Goal: Task Accomplishment & Management: Manage account settings

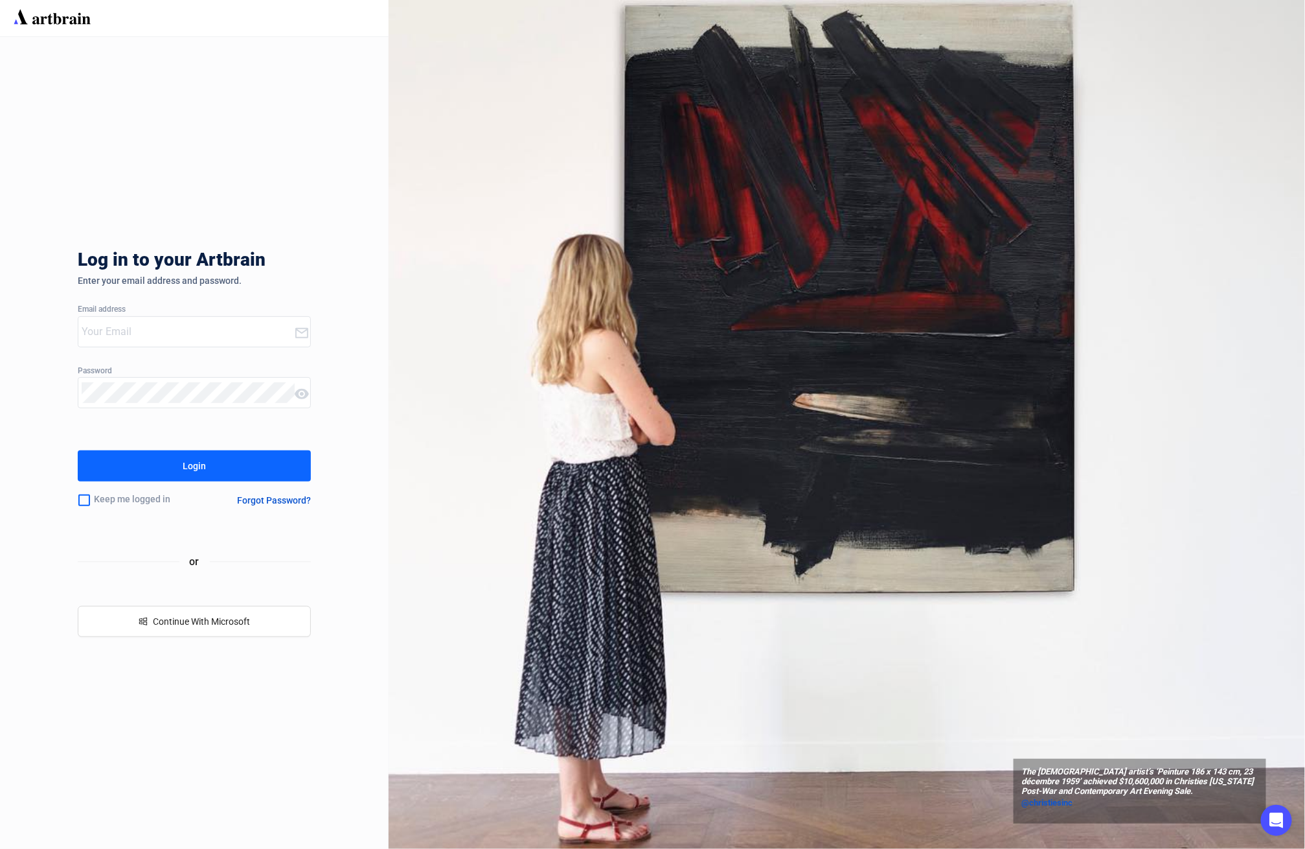
type input "[EMAIL_ADDRESS][DOMAIN_NAME]"
click at [193, 477] on button "Login" at bounding box center [194, 465] width 233 height 31
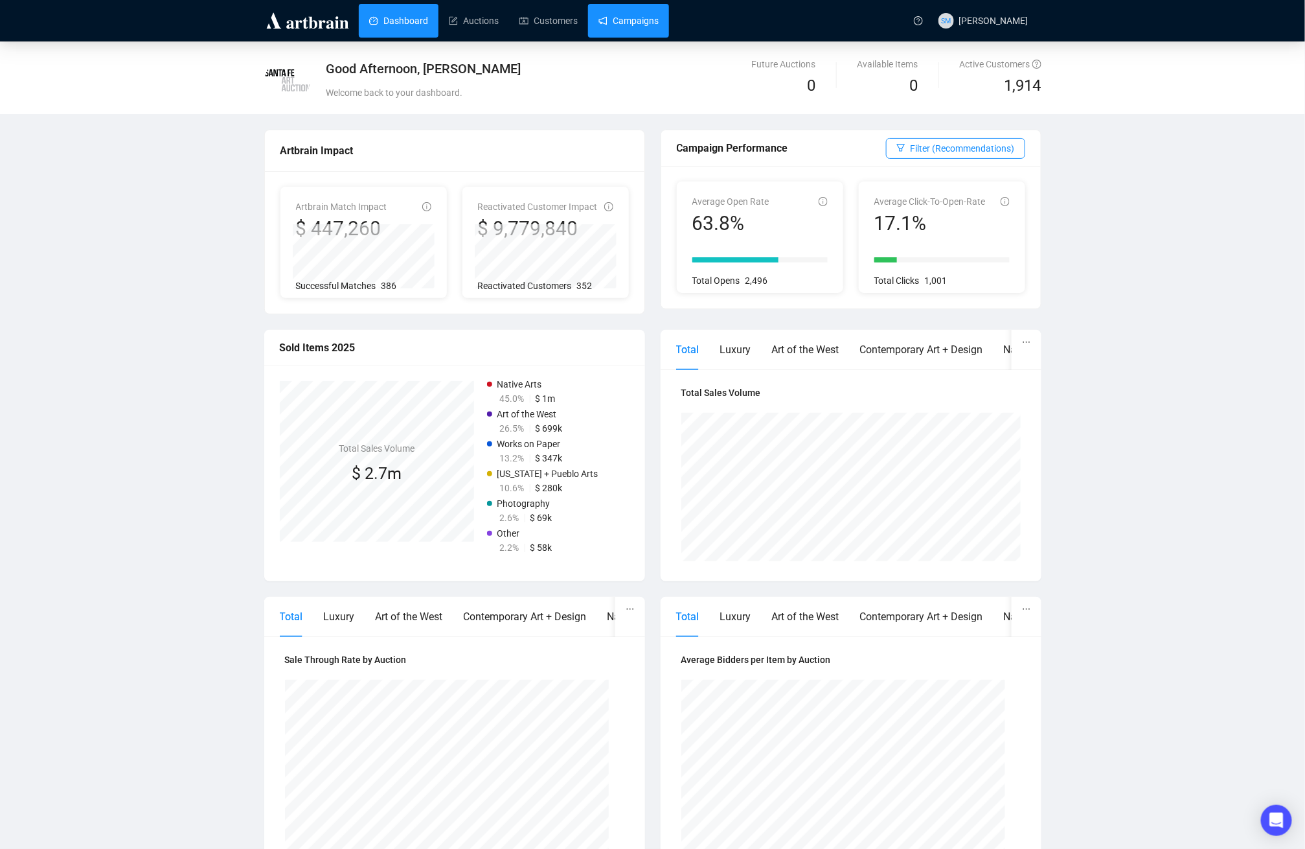
click at [646, 23] on link "Campaigns" at bounding box center [629, 21] width 60 height 34
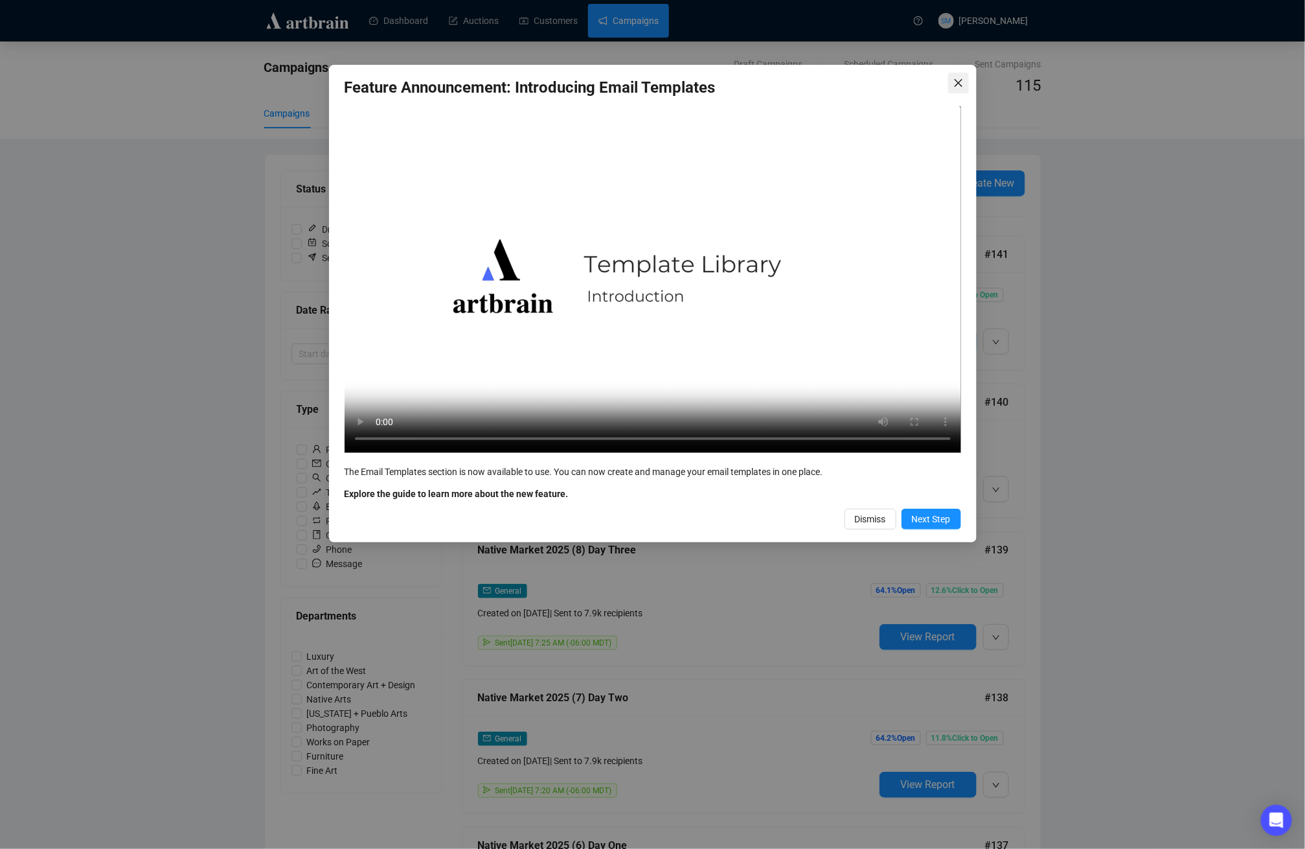
click at [957, 82] on icon "close" at bounding box center [958, 83] width 8 height 8
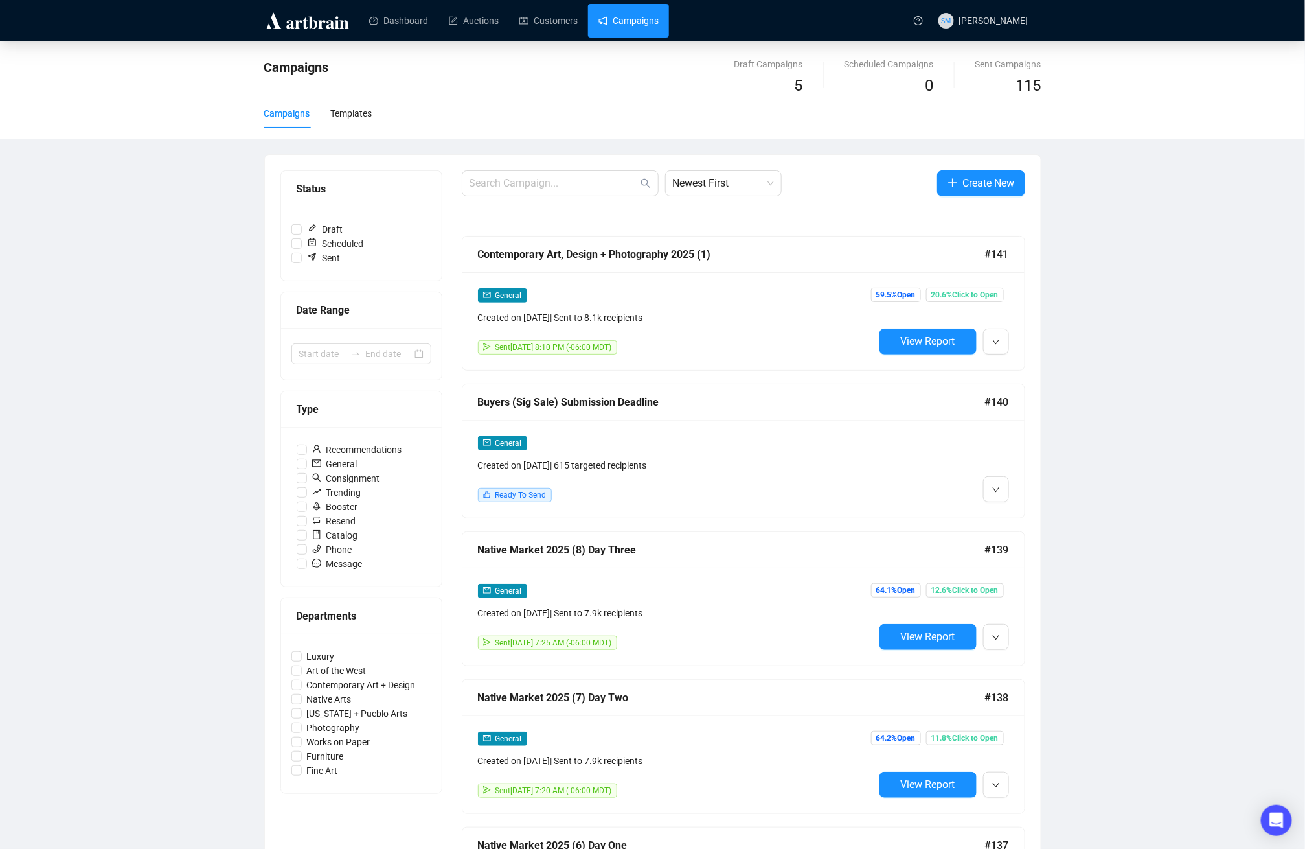
click at [1133, 358] on div "Campaigns Draft Campaigns 5 Scheduled Campaigns 0 Sent Campaigns 115 Campaigns …" at bounding box center [652, 754] width 1305 height 1426
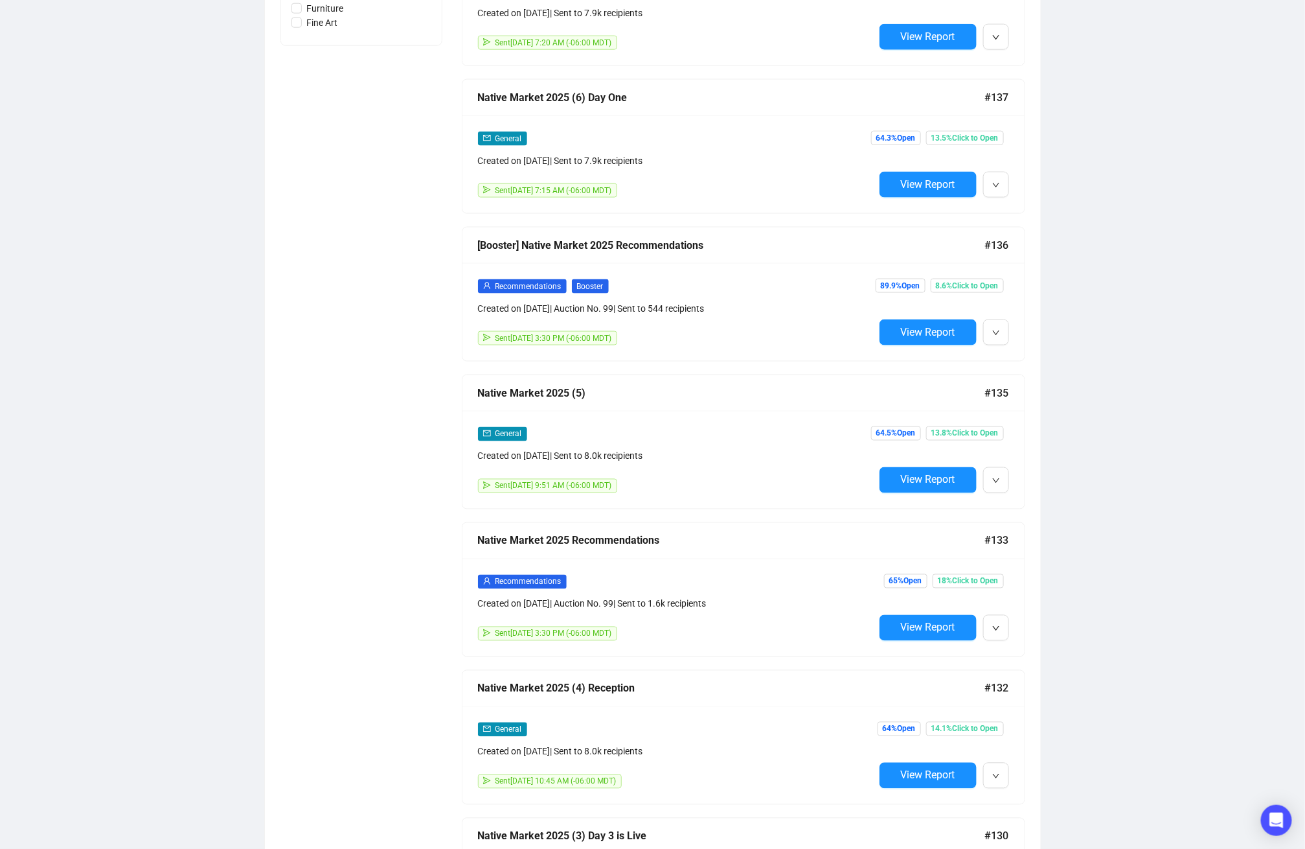
scroll to position [879, 0]
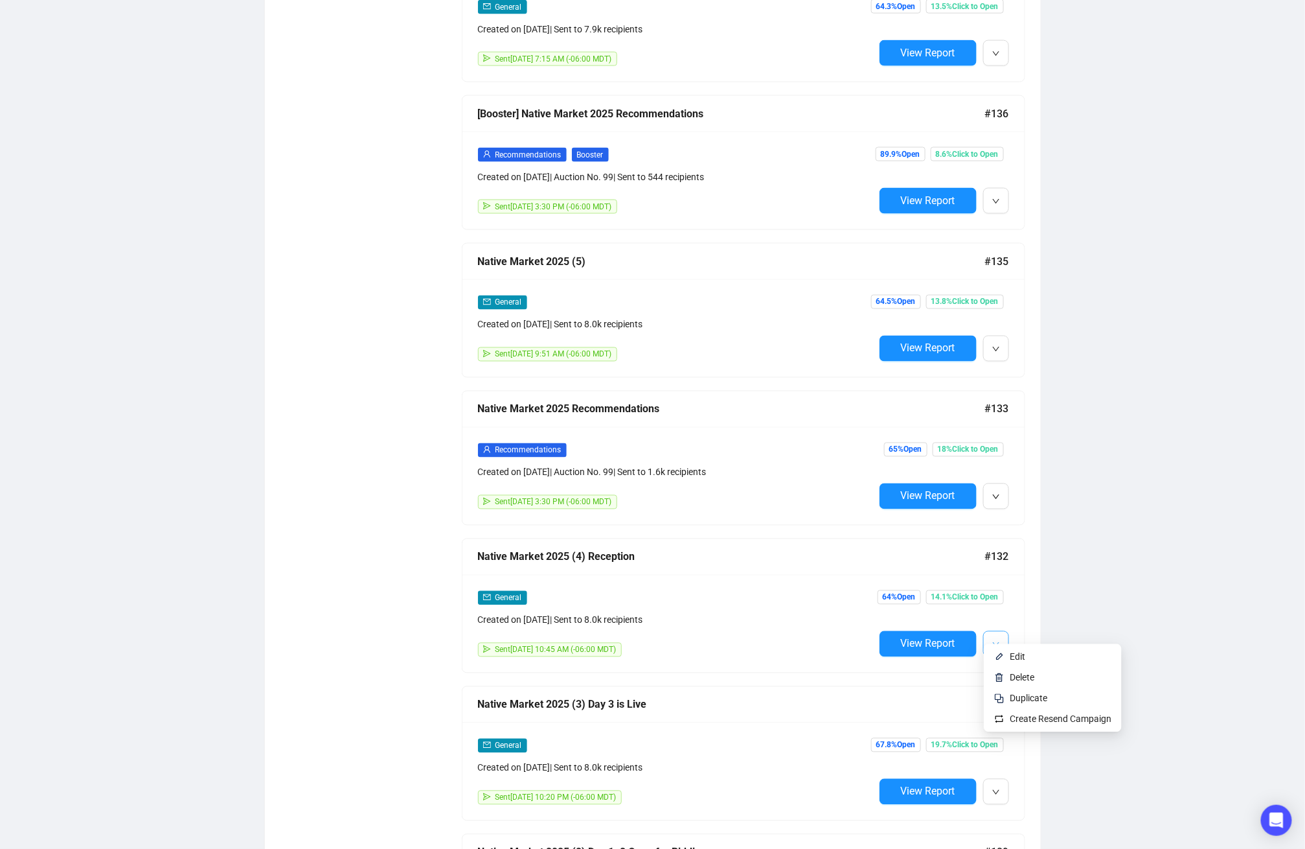
click at [995, 641] on icon "down" at bounding box center [996, 645] width 8 height 8
click at [1020, 657] on span "Edit" at bounding box center [1018, 657] width 16 height 10
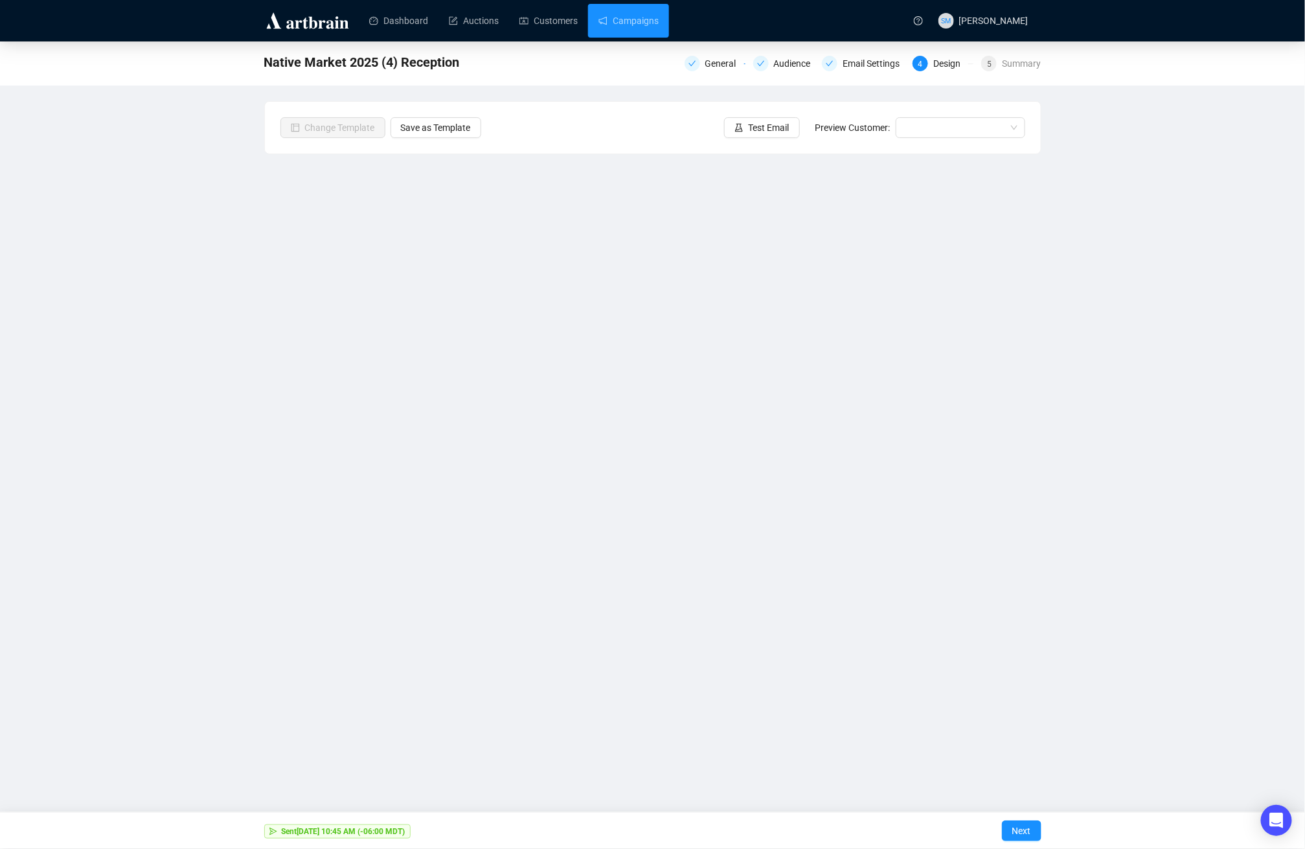
click at [1211, 352] on div "Native Market 2025 (4) Reception General Audience Email Settings 4 Design 5 Sum…" at bounding box center [652, 360] width 1305 height 639
click at [861, 64] on div "Email Settings" at bounding box center [875, 64] width 65 height 16
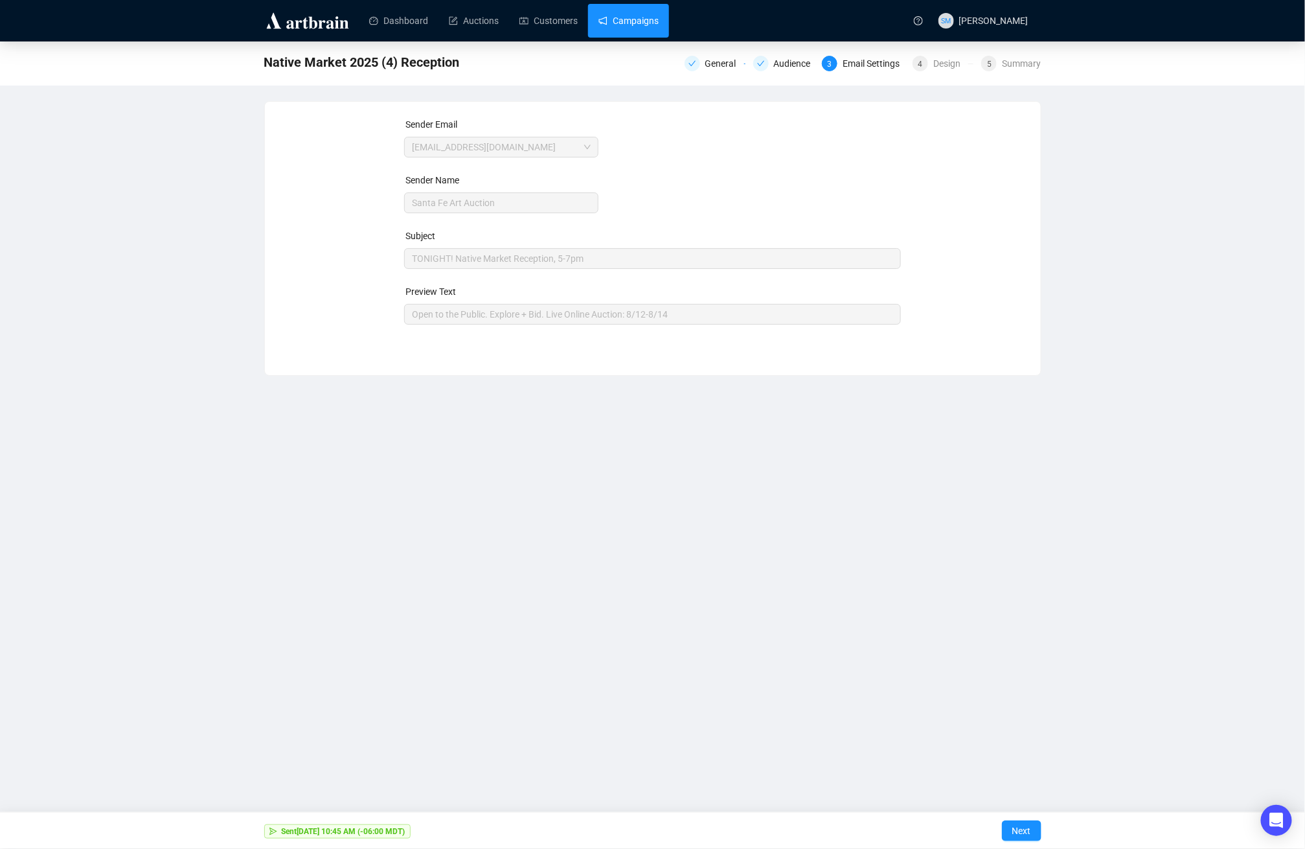
click at [657, 25] on link "Campaigns" at bounding box center [629, 21] width 60 height 34
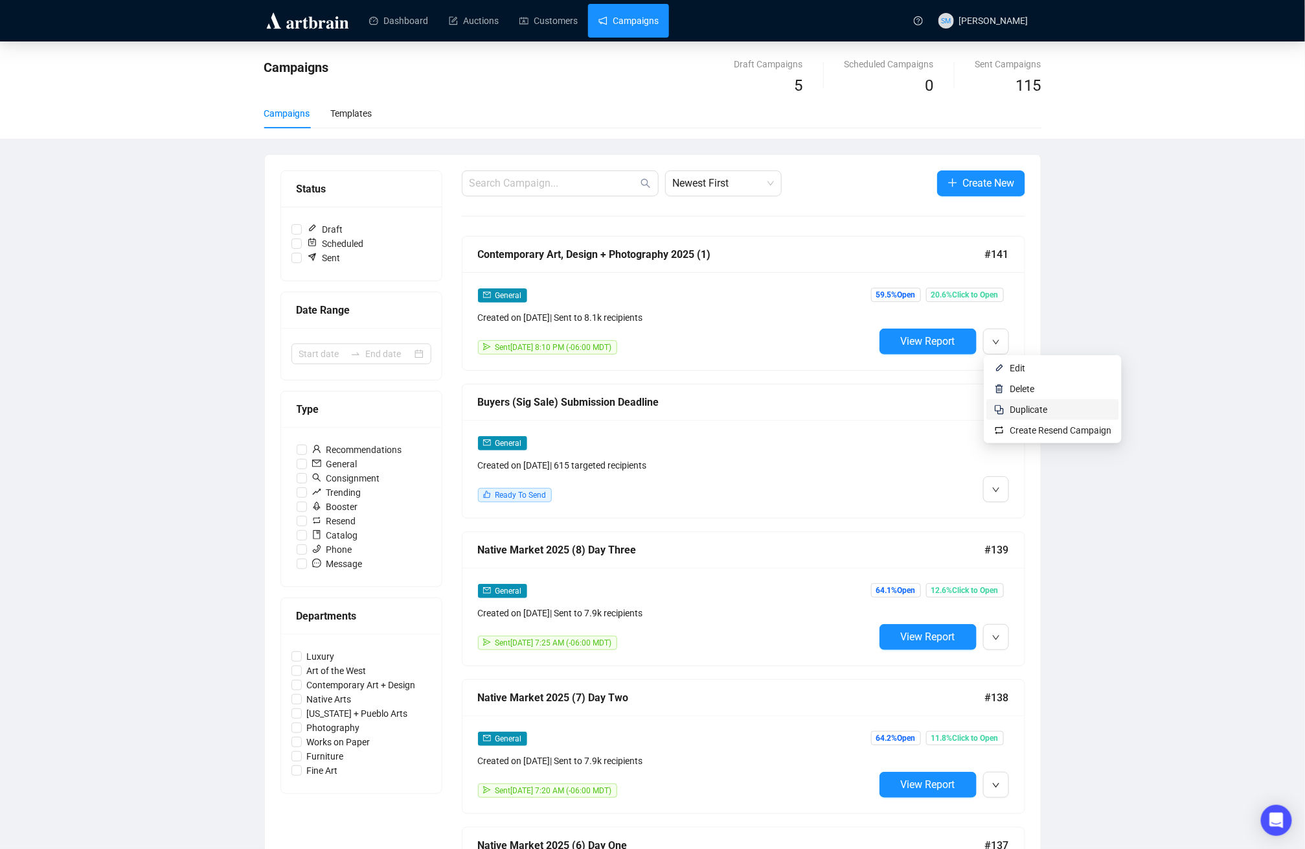
click at [1012, 410] on span "Duplicate" at bounding box center [1029, 409] width 38 height 10
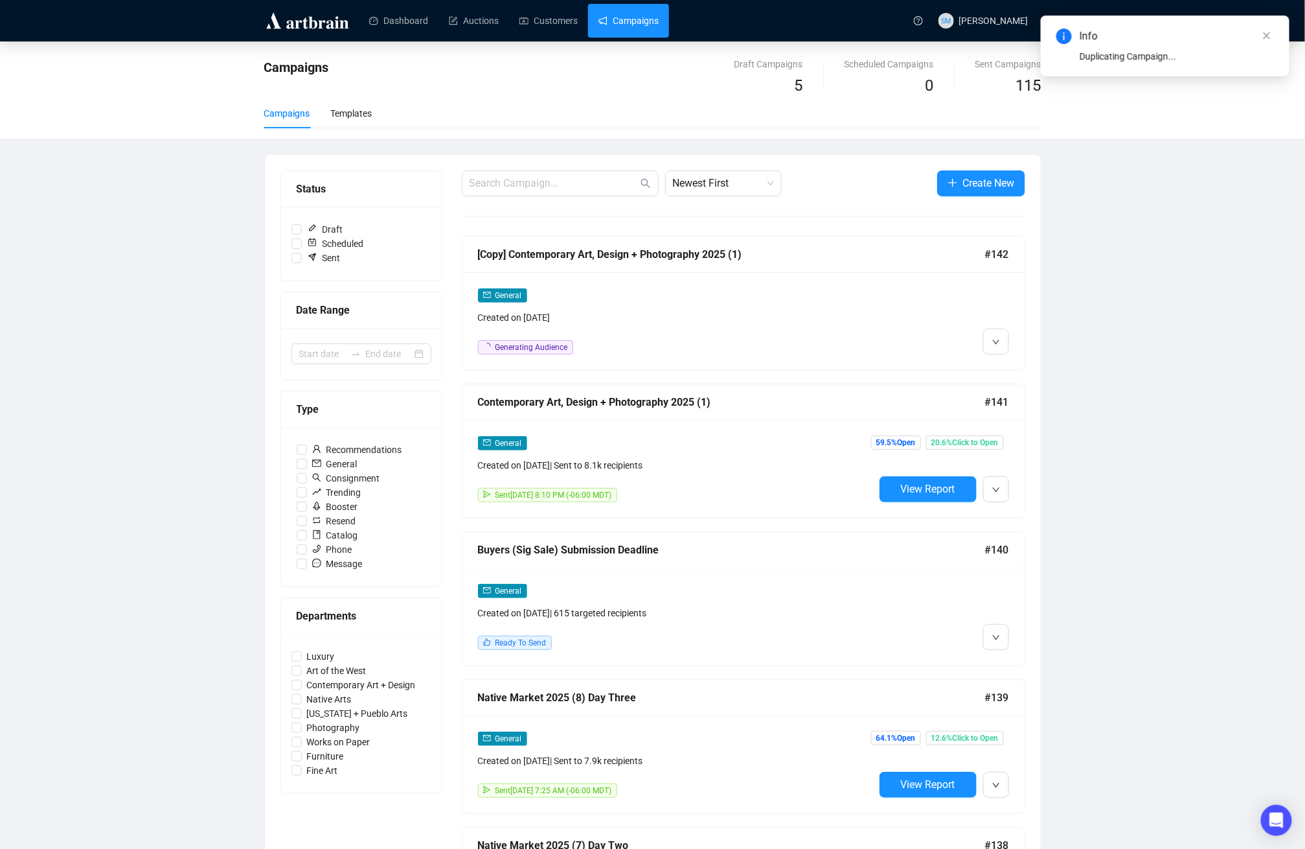
click at [579, 251] on div "[Copy] Contemporary Art, Design + Photography 2025 (1)" at bounding box center [731, 254] width 507 height 16
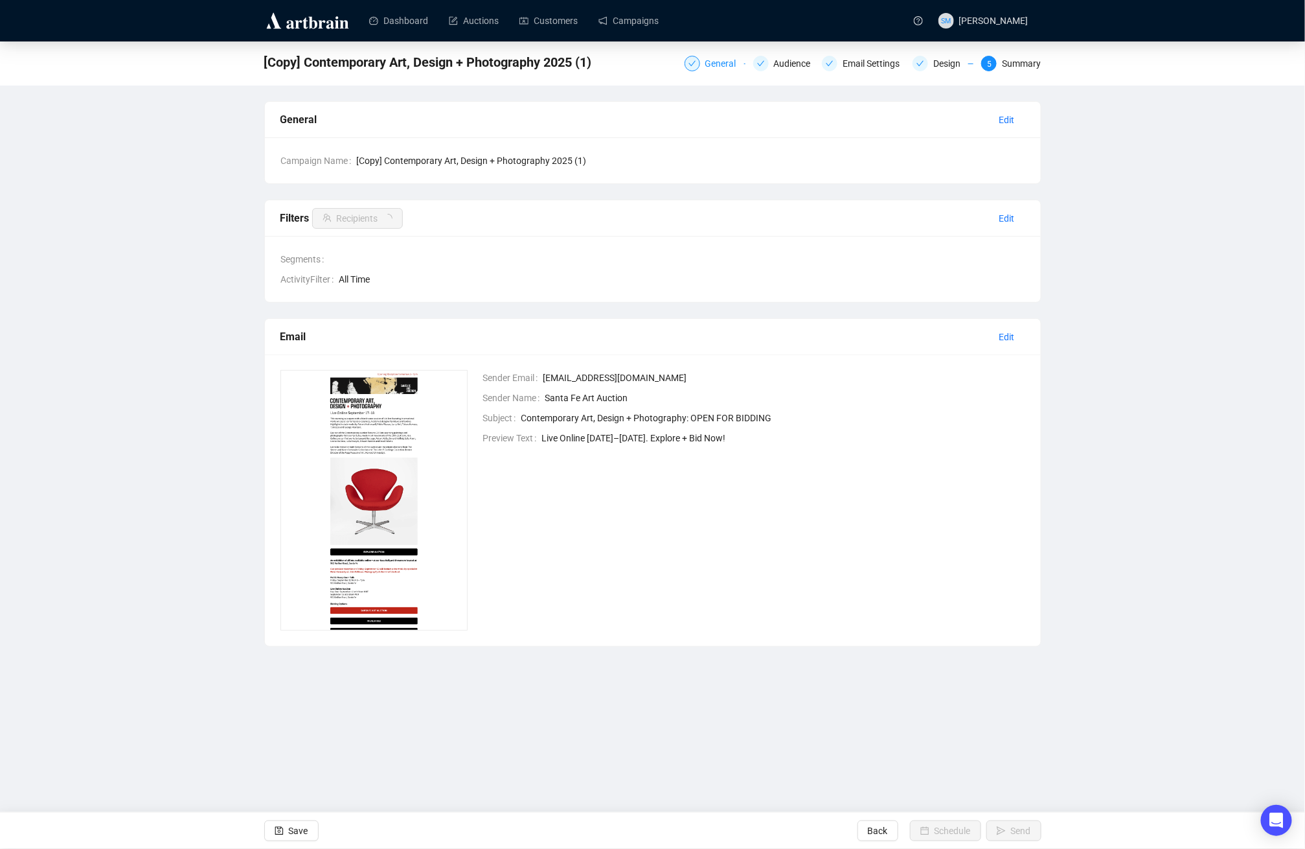
click at [716, 65] on div "General" at bounding box center [724, 64] width 39 height 16
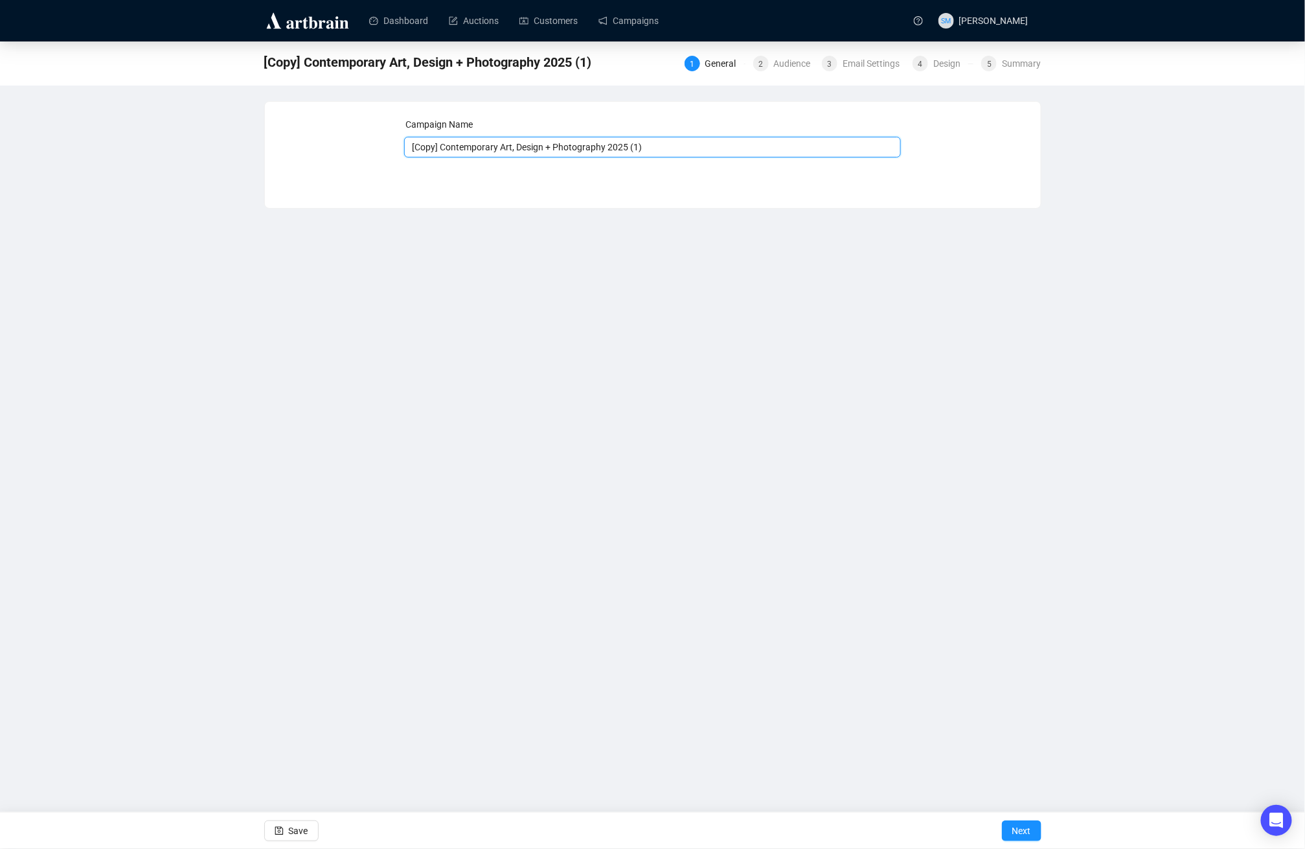
click at [442, 145] on input "[Copy] Contemporary Art, Design + Photography 2025 (1)" at bounding box center [652, 147] width 497 height 21
drag, startPoint x: 441, startPoint y: 146, endPoint x: 397, endPoint y: 144, distance: 44.1
click at [397, 144] on div "Campaign Name [Copy] Contemporary Art, Design + Photography 2025 (1) Save Next" at bounding box center [652, 145] width 745 height 56
click at [621, 146] on input "Contemporary Art, Design + Photography 2025 (1)" at bounding box center [652, 147] width 497 height 21
click at [689, 149] on input "Contemporary Art, Design + Photography 2025 (2)" at bounding box center [652, 147] width 497 height 21
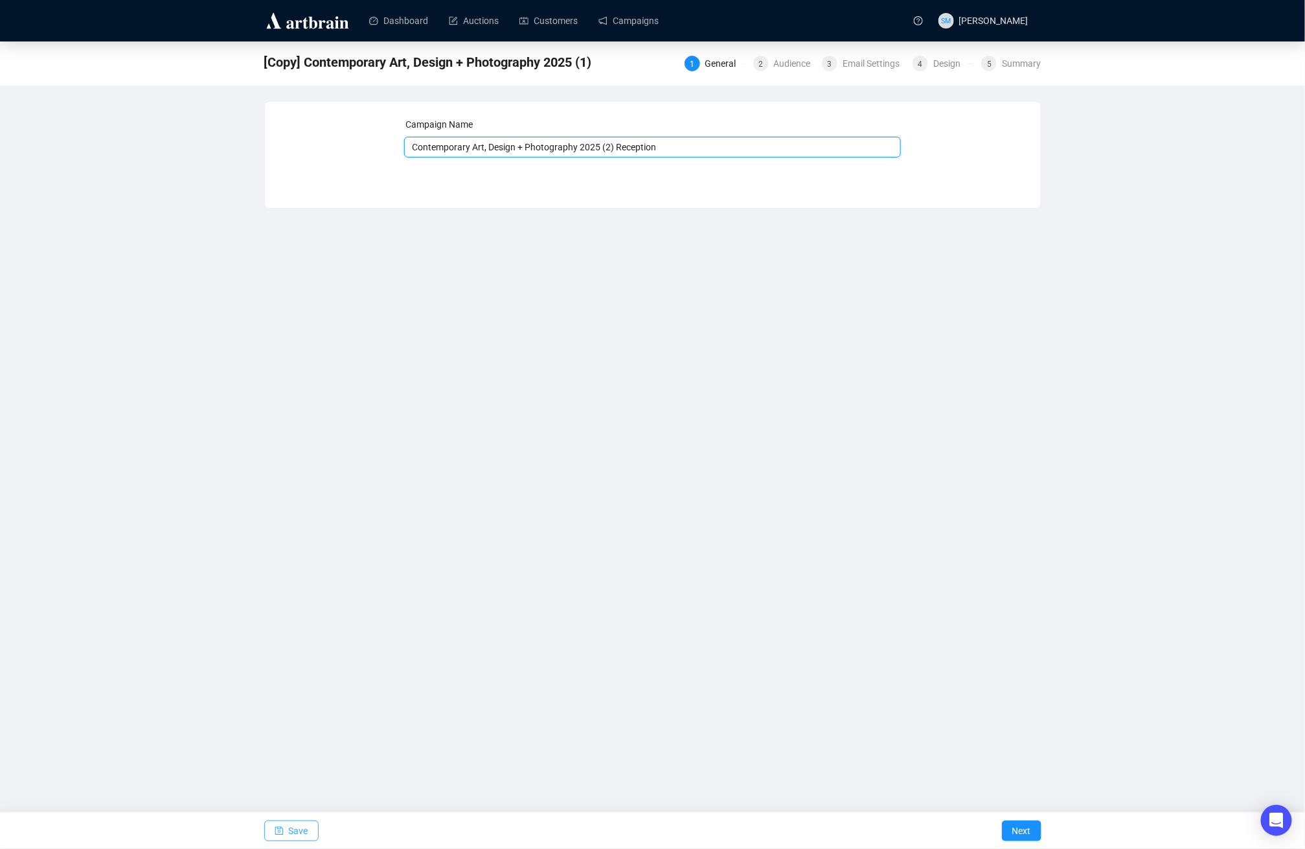
type input "Contemporary Art, Design + Photography 2025 (2) Reception"
drag, startPoint x: 301, startPoint y: 824, endPoint x: 714, endPoint y: 829, distance: 413.3
click at [301, 824] on span "Save" at bounding box center [298, 830] width 19 height 36
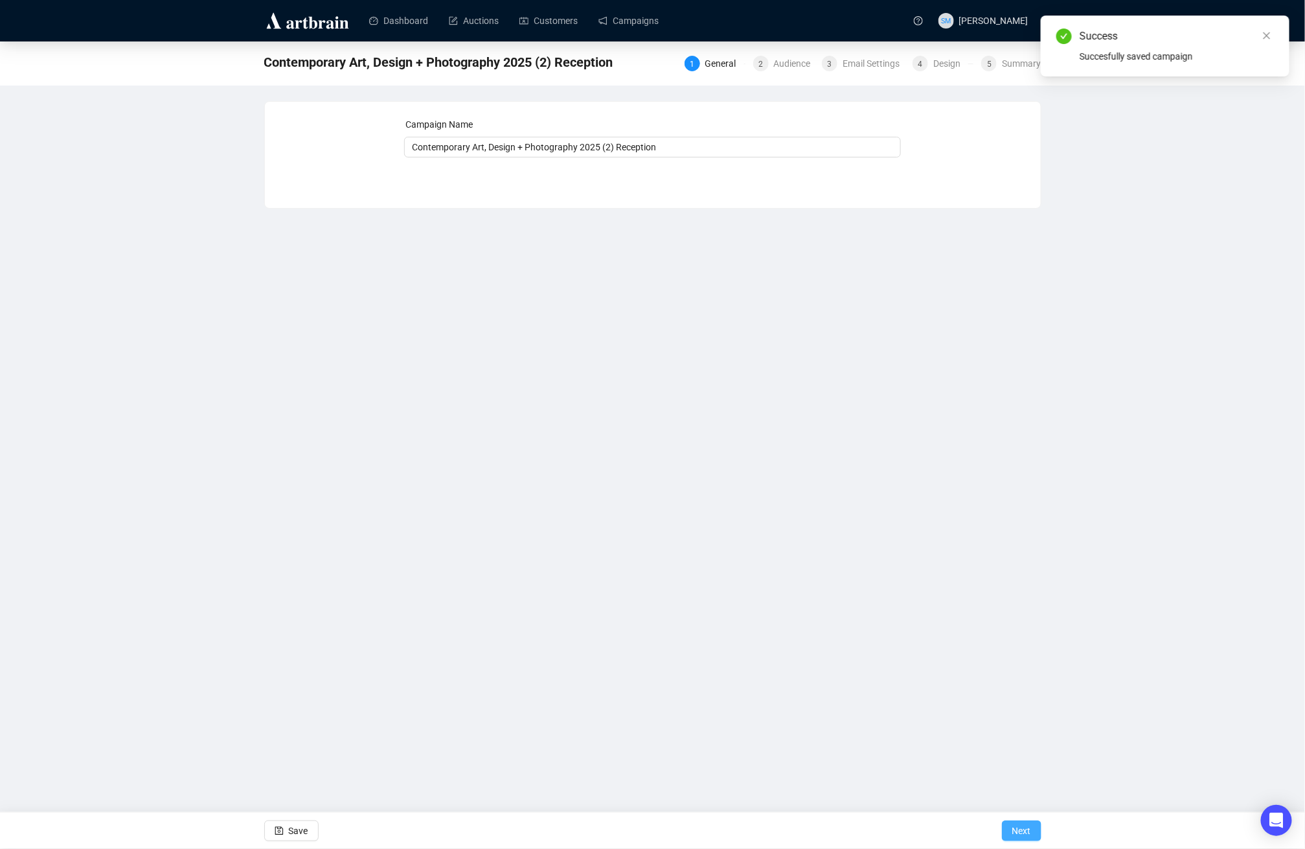
click at [1017, 826] on span "Next" at bounding box center [1021, 830] width 19 height 36
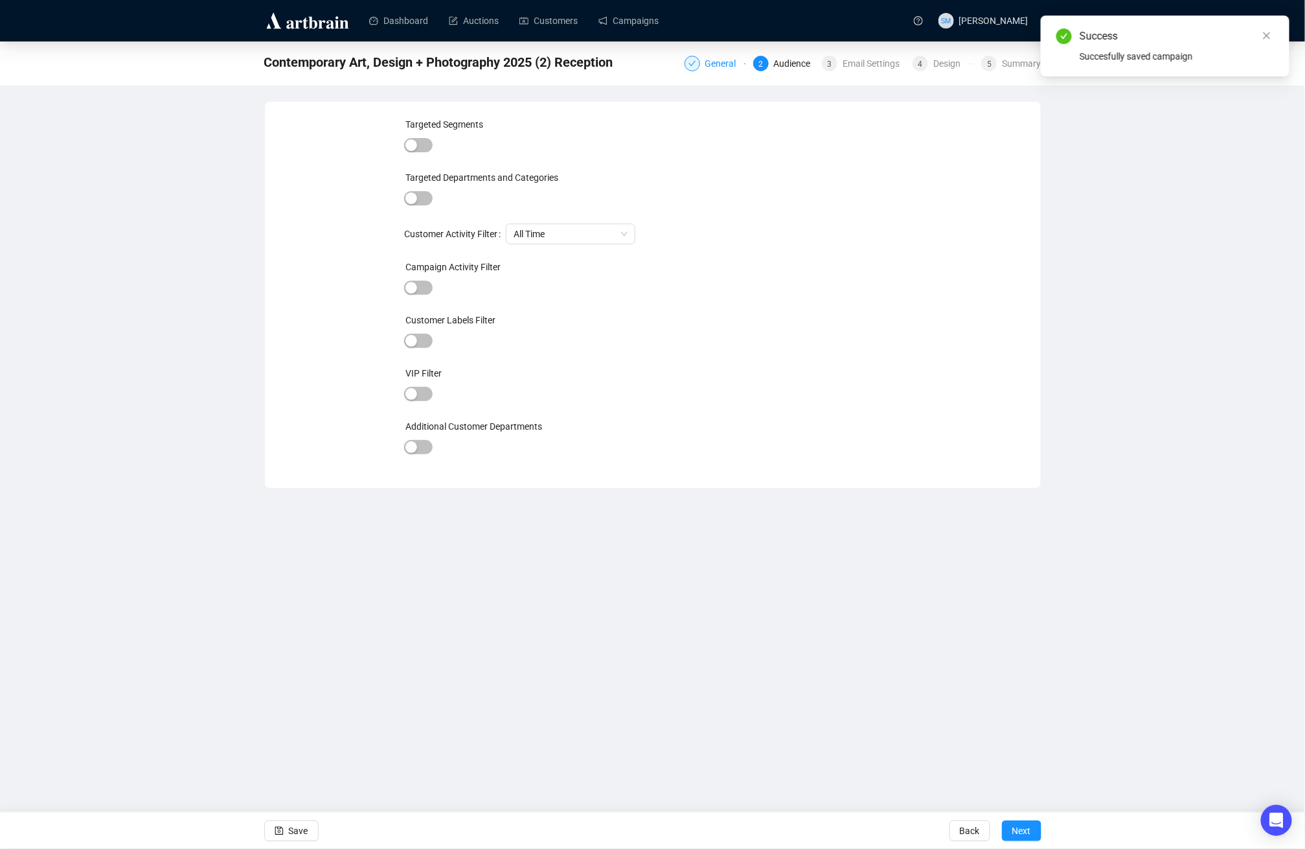
click at [718, 63] on div "General" at bounding box center [724, 64] width 39 height 16
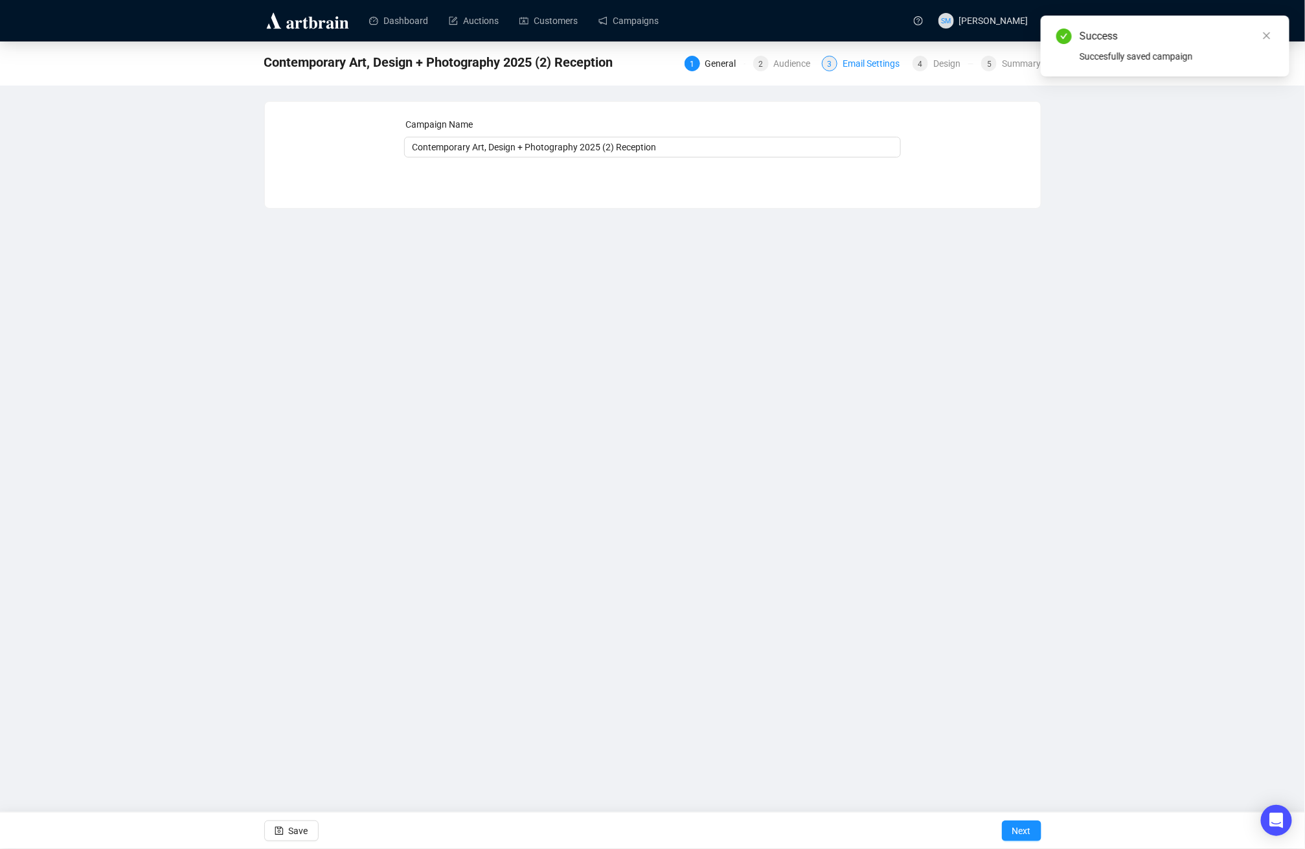
click at [871, 60] on div "Email Settings" at bounding box center [875, 64] width 65 height 16
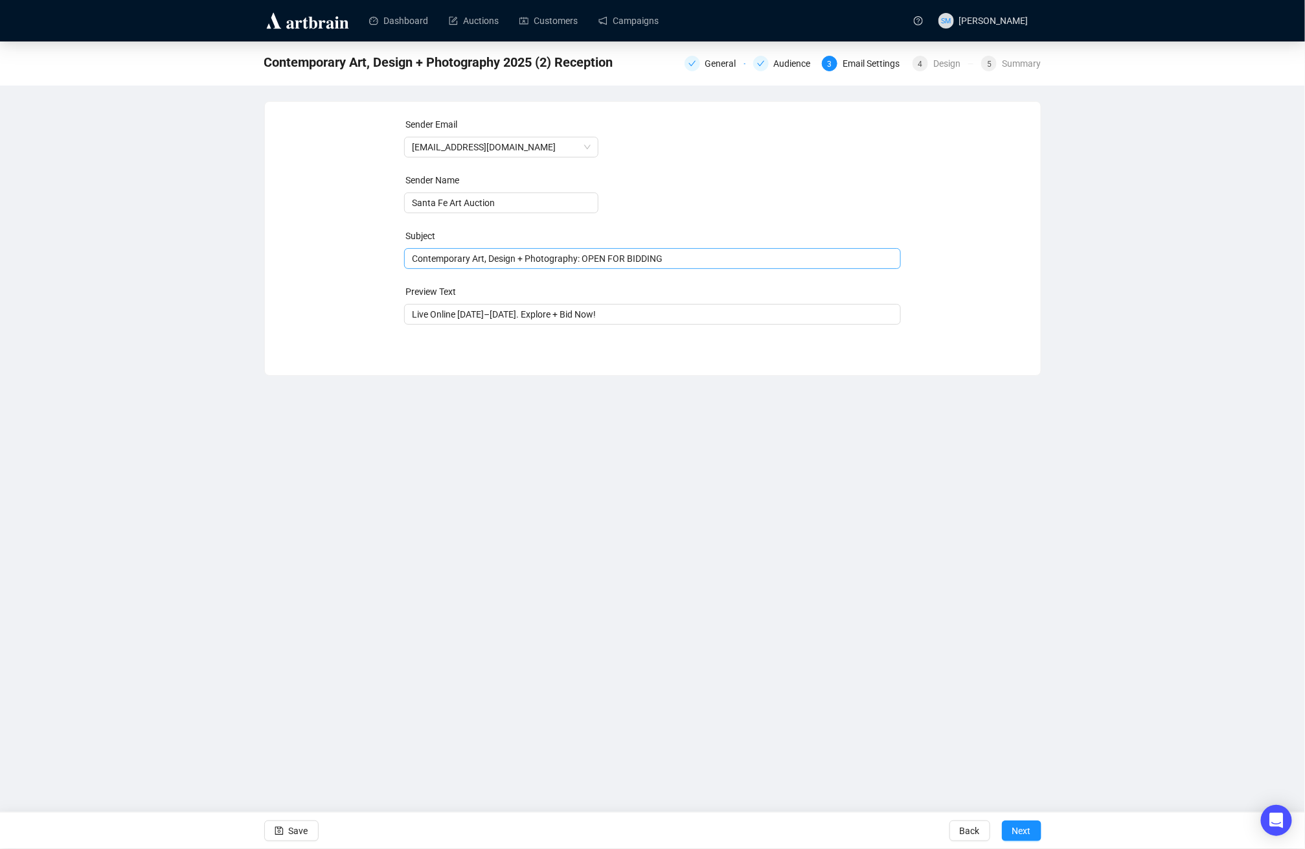
click at [571, 259] on span "Contemporary Art, Design + Photography: OPEN FOR BIDDING" at bounding box center [652, 258] width 497 height 10
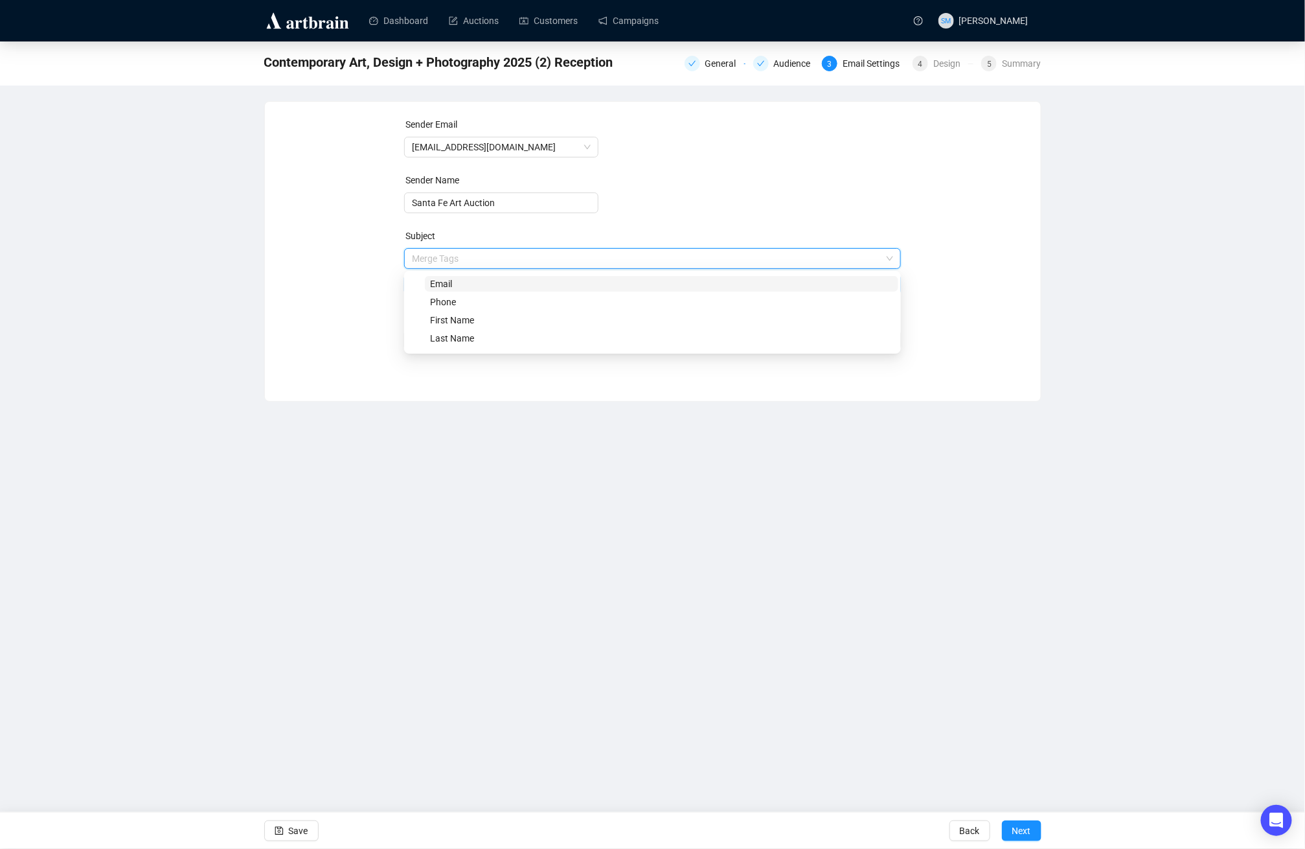
click at [571, 259] on input "search" at bounding box center [647, 258] width 470 height 19
click at [771, 235] on div "Subject" at bounding box center [653, 236] width 497 height 14
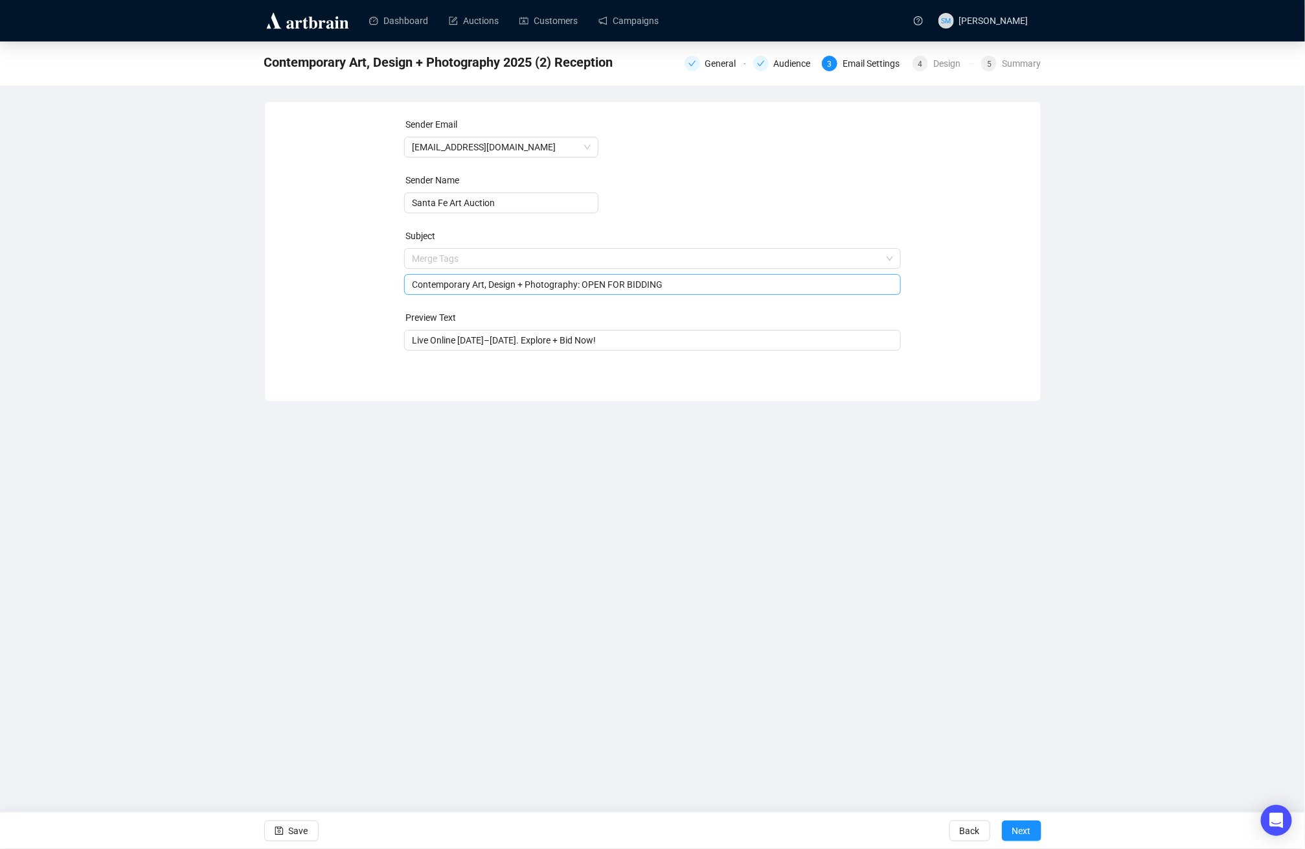
click at [762, 291] on div "Contemporary Art, Design + Photography: OPEN FOR BIDDING" at bounding box center [652, 284] width 497 height 21
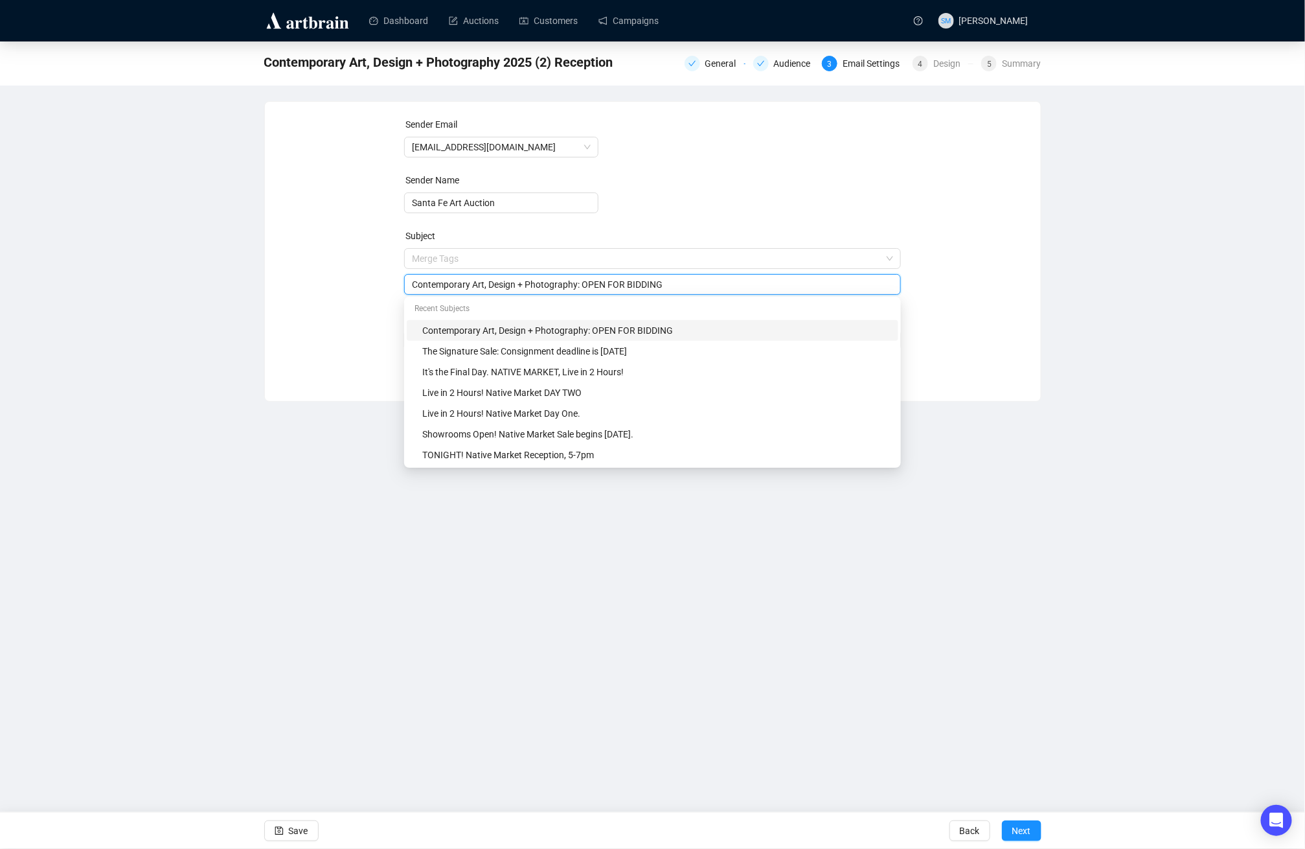
drag, startPoint x: 420, startPoint y: 284, endPoint x: 583, endPoint y: 282, distance: 162.6
click at [583, 282] on input "Contemporary Art, Design + Photography: OPEN FOR BIDDING" at bounding box center [652, 284] width 481 height 14
click at [319, 348] on div "Sender Email [EMAIL_ADDRESS][DOMAIN_NAME] Sender Name Santa Fe Art Auction Subj…" at bounding box center [652, 241] width 745 height 249
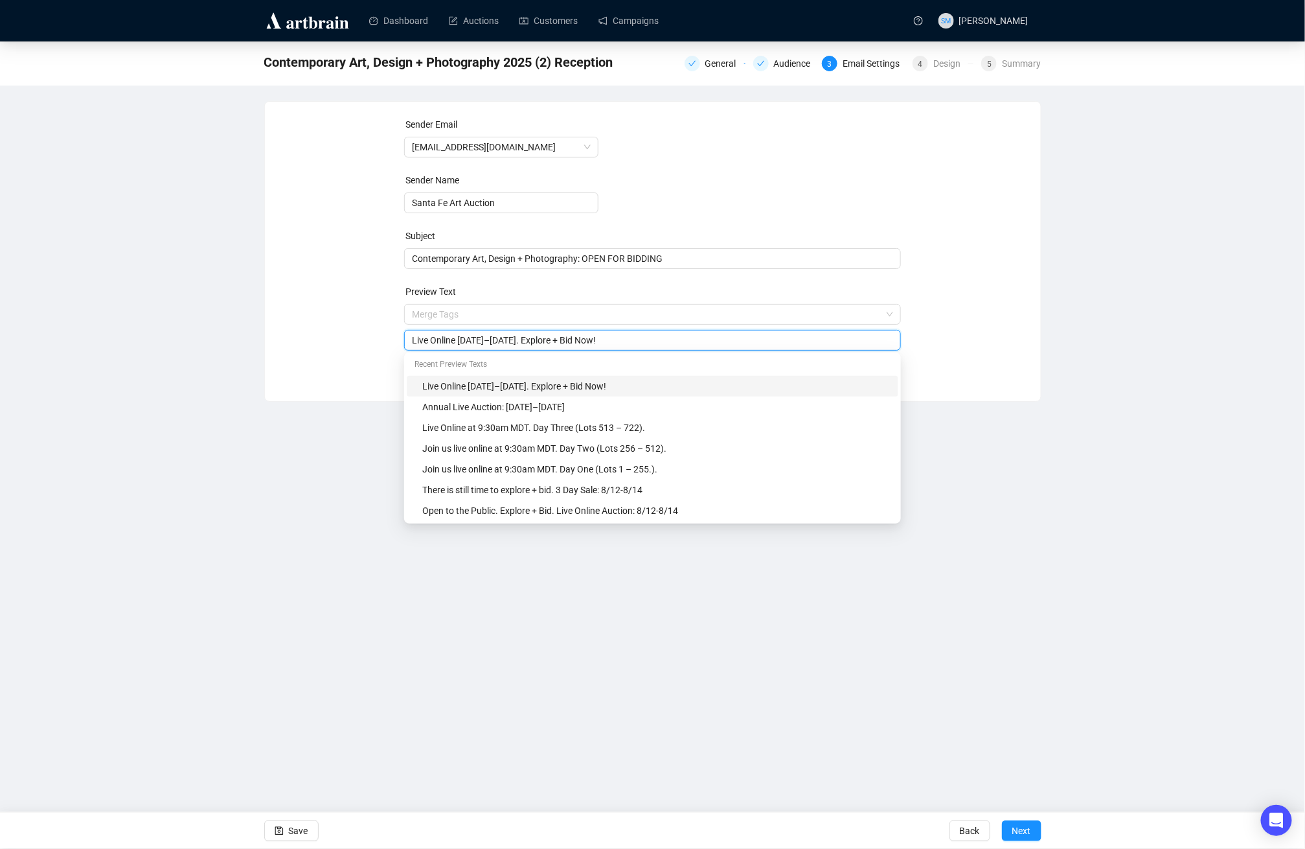
click at [412, 339] on input "Live Online [DATE]–[DATE]. Explore + Bid Now!" at bounding box center [652, 340] width 481 height 14
paste input "ontemporary Art, Design + Photography"
drag, startPoint x: 633, startPoint y: 338, endPoint x: 584, endPoint y: 337, distance: 49.9
click at [584, 337] on input "ontemporary Art, Design + Photography: Live Online [DATE]–[DATE]. Explore + Bid…" at bounding box center [652, 340] width 481 height 14
click at [413, 339] on input "ontemporary Art, Design + Photography: [DATE]–[DATE]. Explore + Bid Now!" at bounding box center [652, 340] width 481 height 14
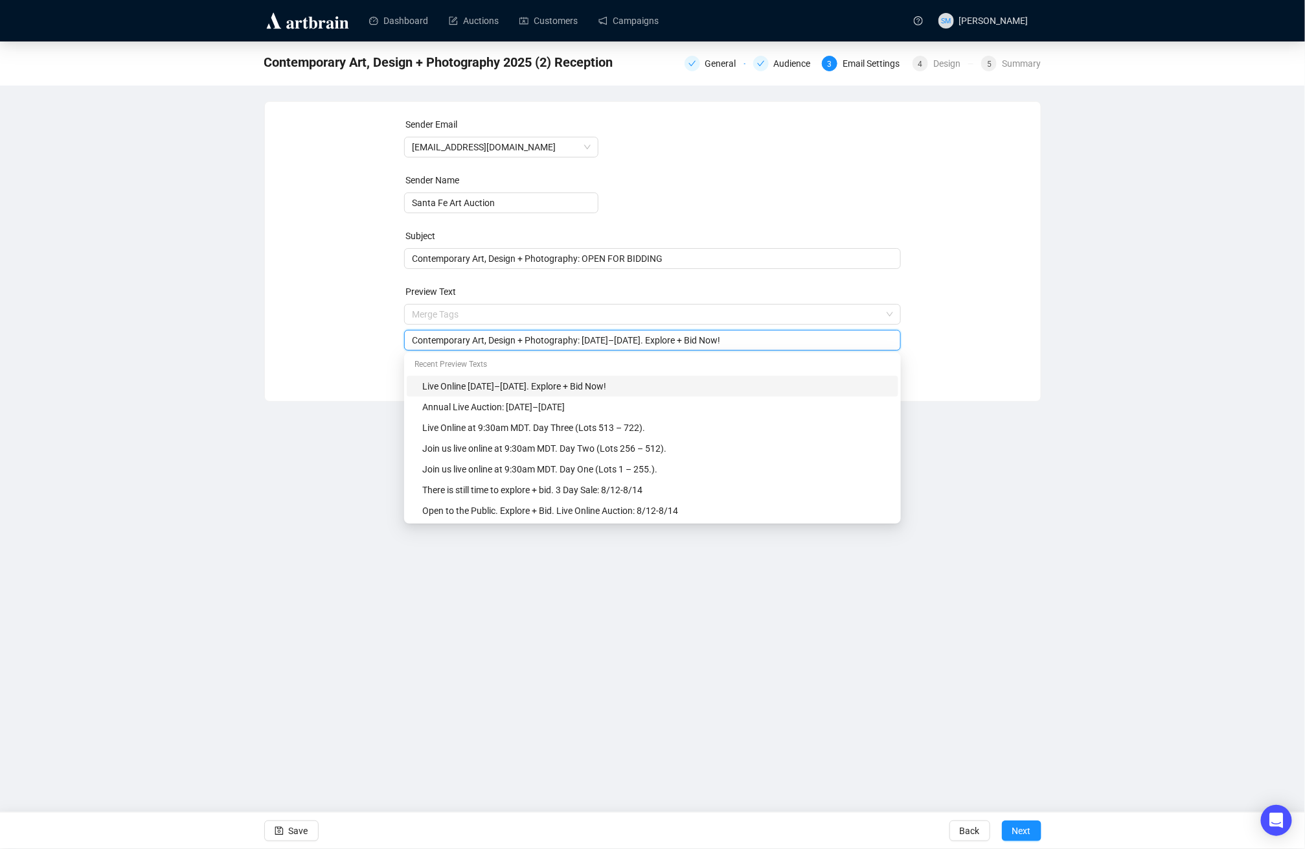
type input "Contemporary Art, Design + Photography: [DATE]–[DATE]. Explore + Bid Now!"
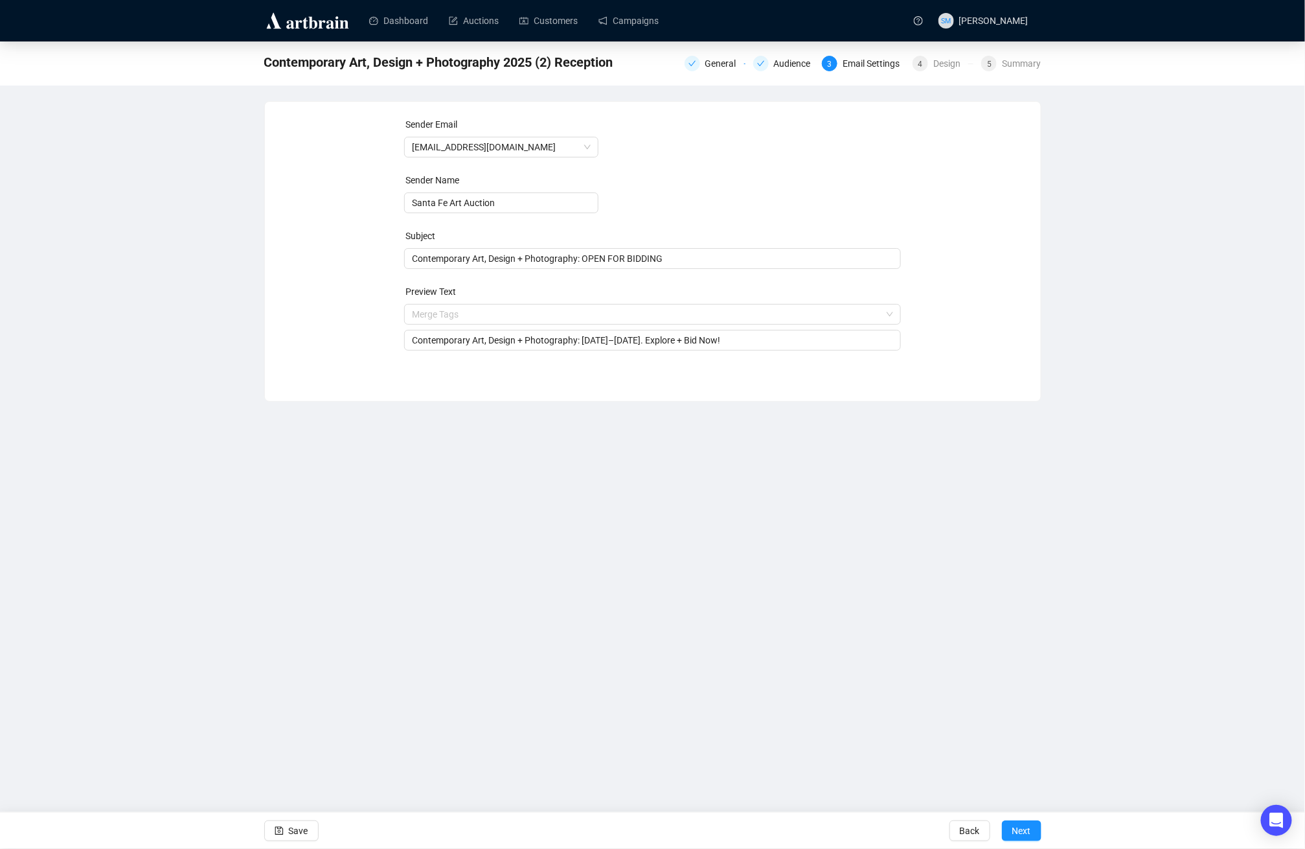
click at [217, 370] on div "Contemporary Art, Design + Photography 2025 (2) Reception General Audience 3 Em…" at bounding box center [652, 221] width 1305 height 360
click at [449, 257] on span "Contemporary Art, Design + Photography: OPEN FOR BIDDING" at bounding box center [652, 258] width 497 height 10
click at [449, 257] on input "search" at bounding box center [647, 258] width 470 height 19
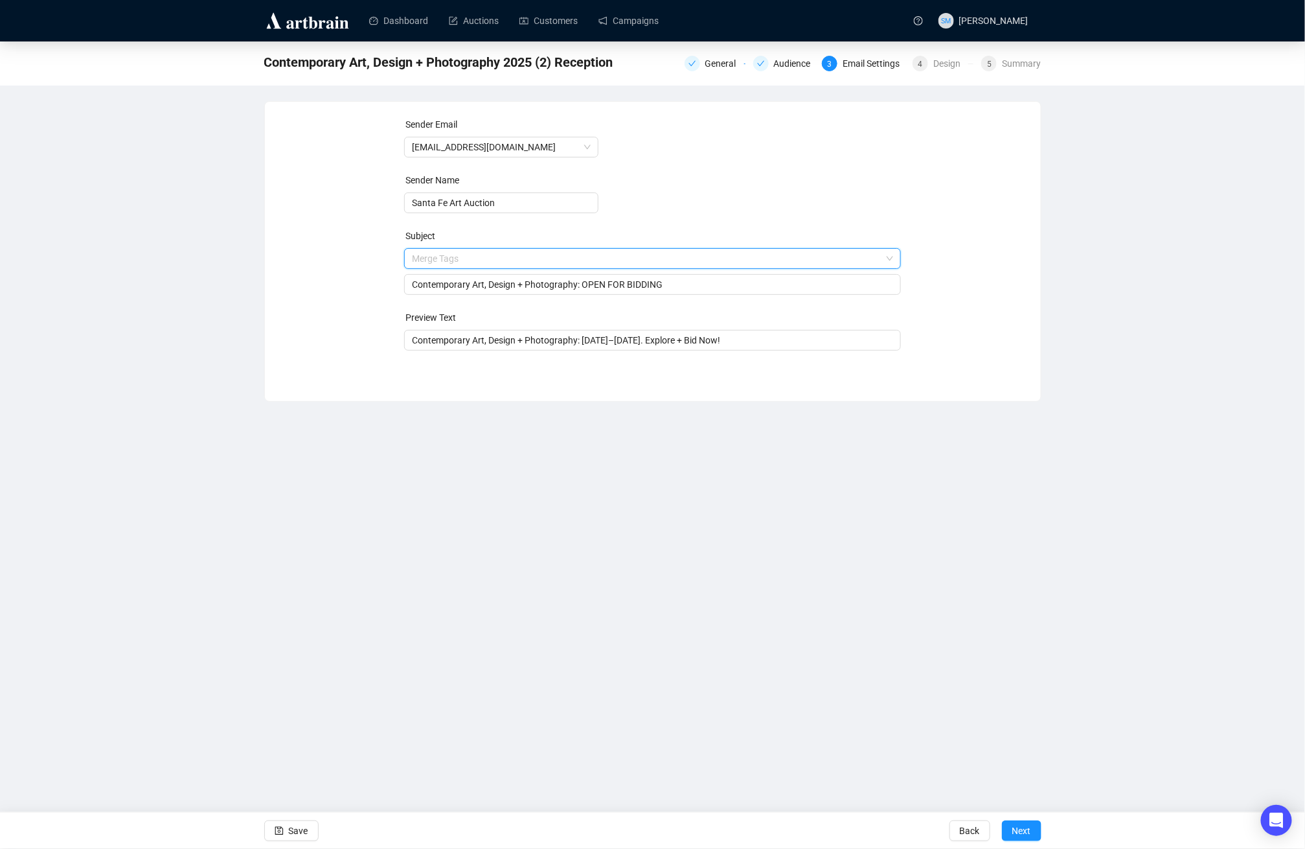
click at [409, 256] on div "Merge Tags" at bounding box center [652, 258] width 497 height 21
click at [448, 257] on input "search" at bounding box center [647, 258] width 470 height 19
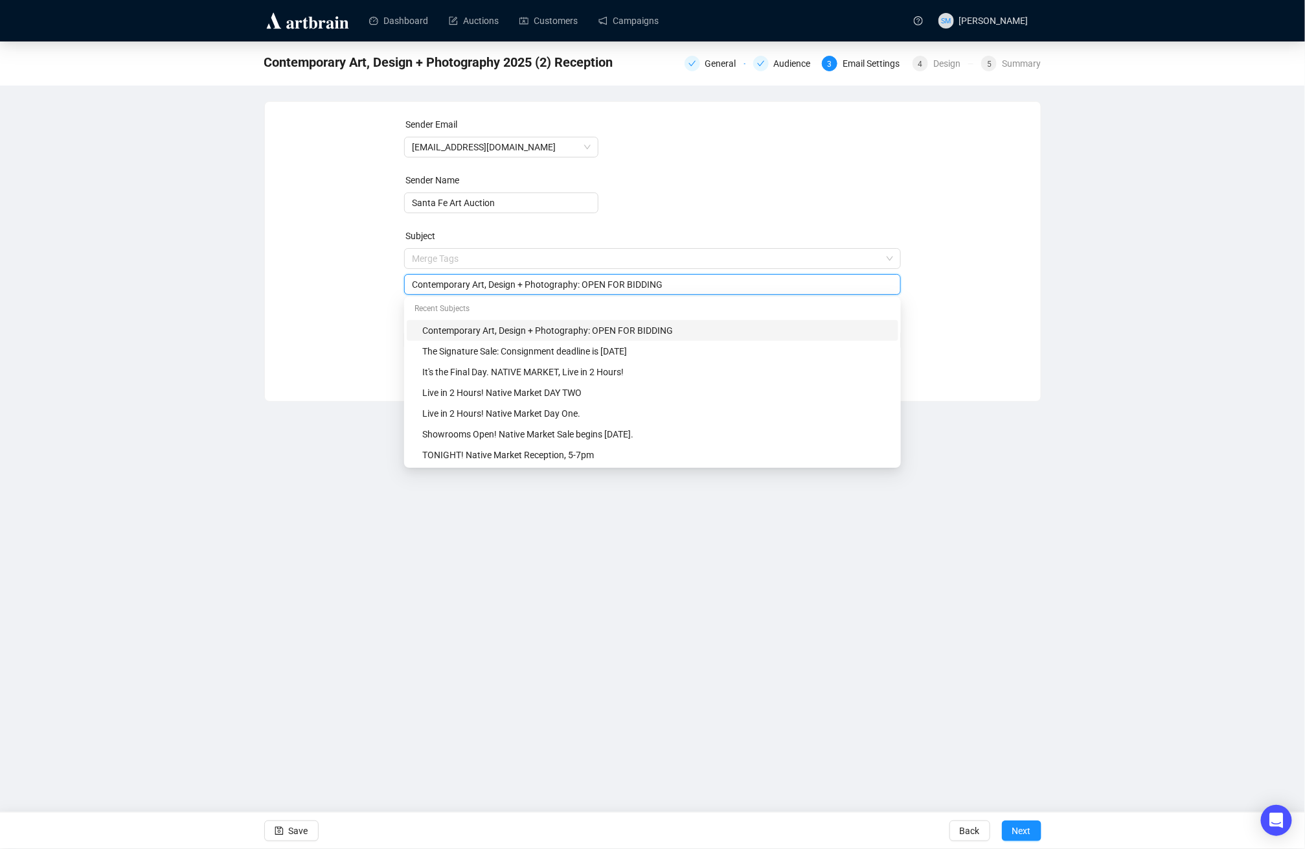
click at [432, 281] on input "Contemporary Art, Design + Photography: OPEN FOR BIDDING" at bounding box center [652, 284] width 481 height 14
paste input "TONIGHT! Preview Reception + Discussion, 5-7pm"
type input "TONIGHT! Preview Reception + Discussion, 5-7pm"
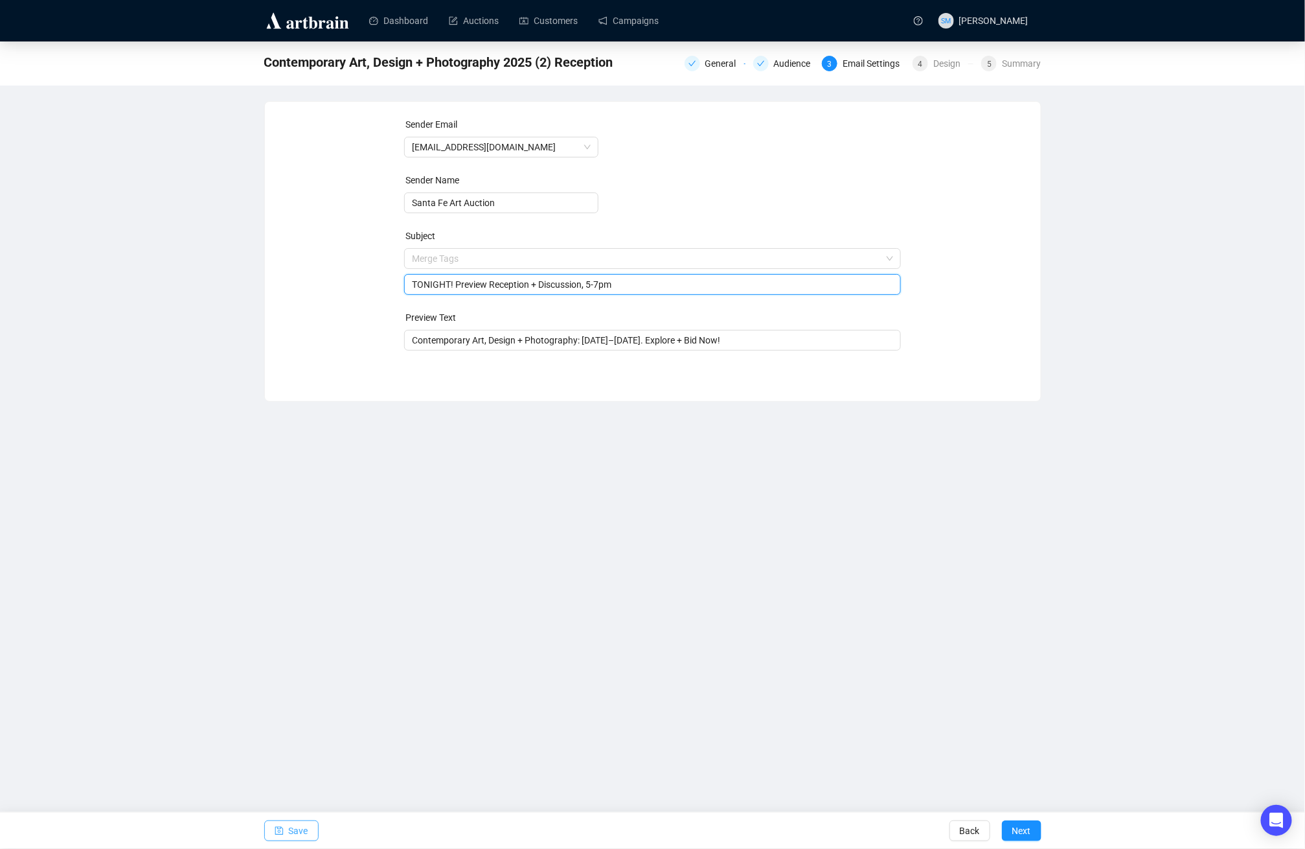
click at [295, 827] on span "Save" at bounding box center [298, 830] width 19 height 36
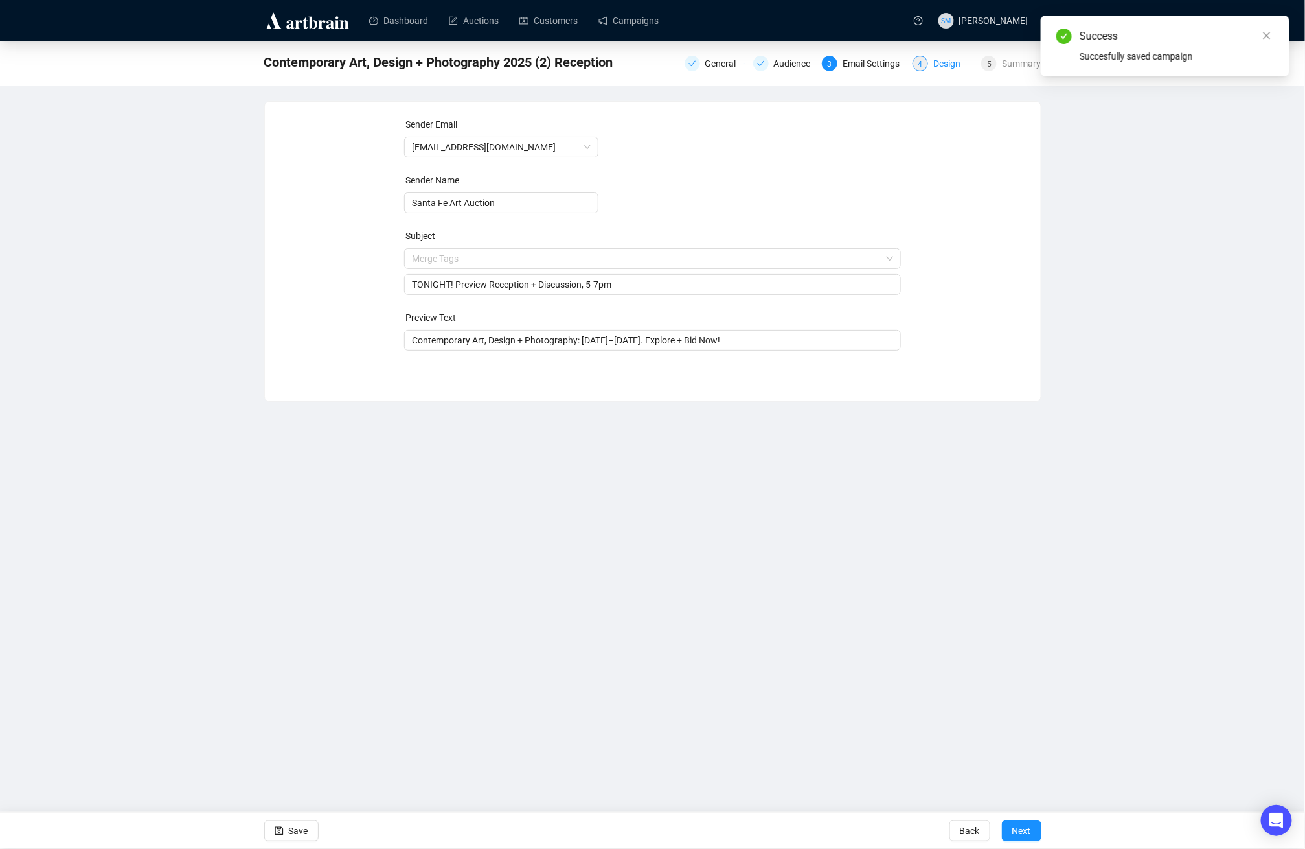
click at [952, 65] on div "Design" at bounding box center [950, 64] width 35 height 16
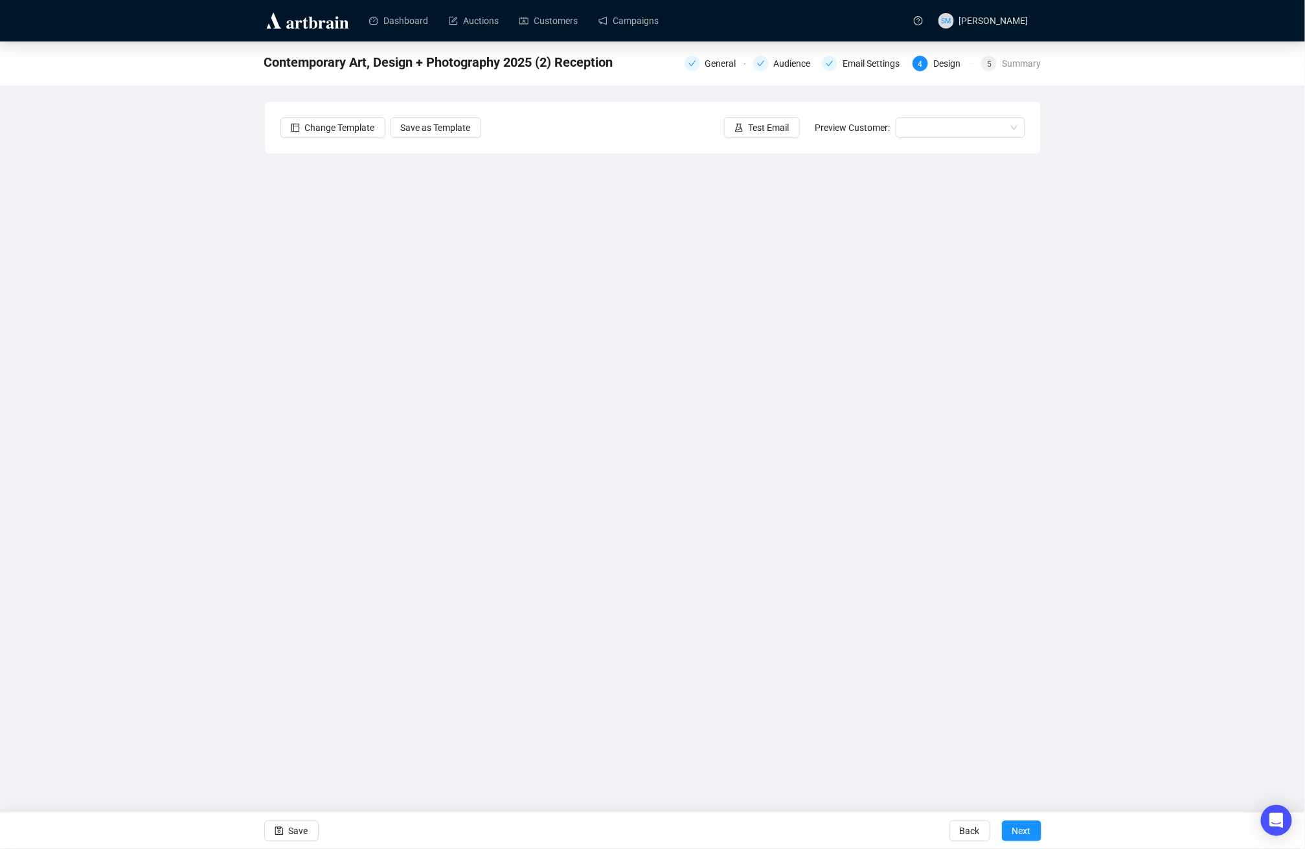
click at [1150, 336] on div "Contemporary Art, Design + Photography 2025 (2) Reception General Audience Emai…" at bounding box center [652, 360] width 1305 height 639
click at [301, 830] on span "Save" at bounding box center [298, 830] width 19 height 36
click at [240, 352] on div "Contemporary Art, Design + Photography 2025 (2) Reception General Audience Emai…" at bounding box center [652, 360] width 1305 height 639
click at [296, 830] on span "Save" at bounding box center [298, 830] width 19 height 36
click at [67, 272] on div "Contemporary Art, Design + Photography 2025 (2) Reception General Audience Emai…" at bounding box center [652, 360] width 1305 height 639
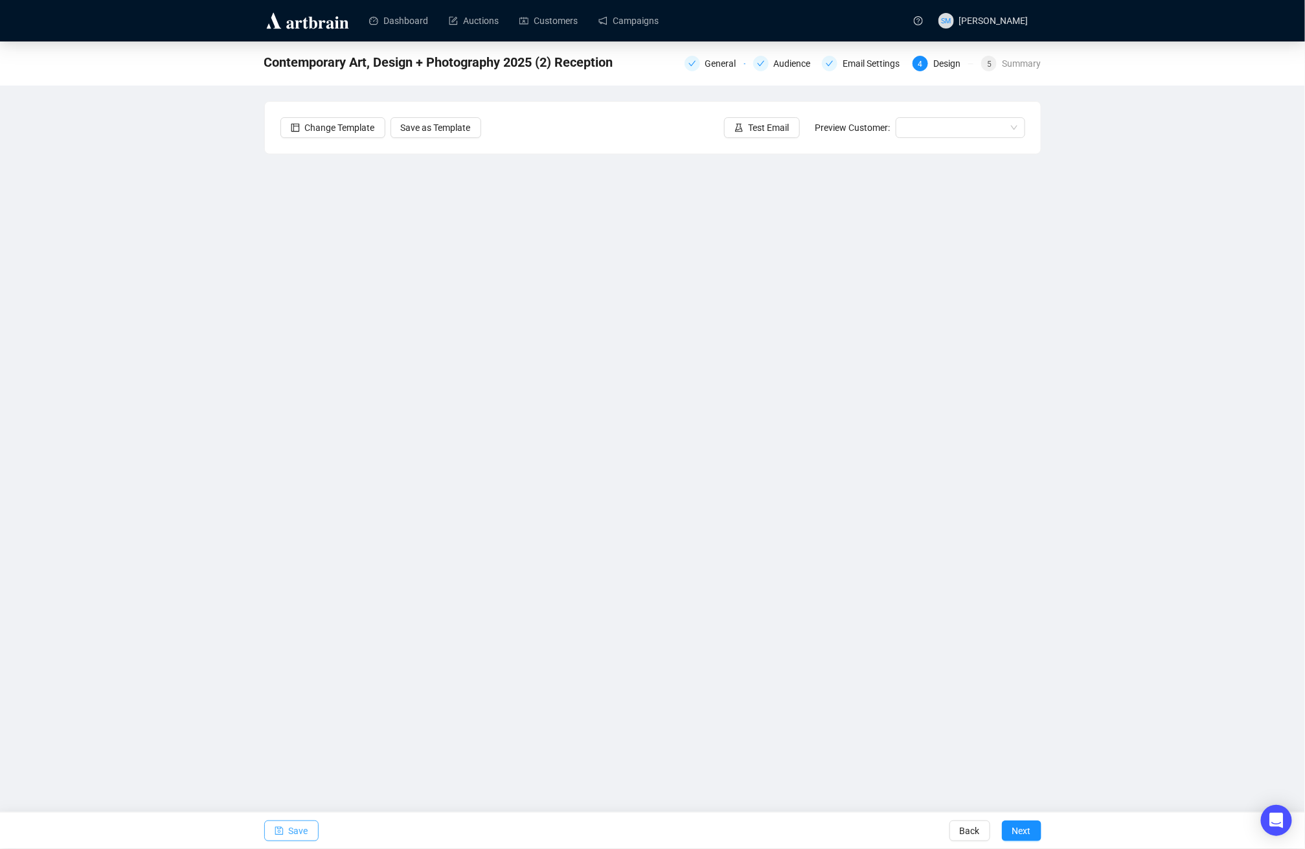
drag, startPoint x: 299, startPoint y: 832, endPoint x: 345, endPoint y: 718, distance: 122.3
click at [298, 832] on span "Save" at bounding box center [298, 830] width 19 height 36
click at [301, 830] on span "Save" at bounding box center [298, 830] width 19 height 36
click at [297, 829] on span "Save" at bounding box center [298, 830] width 19 height 36
click at [295, 832] on span "Save" at bounding box center [298, 830] width 19 height 36
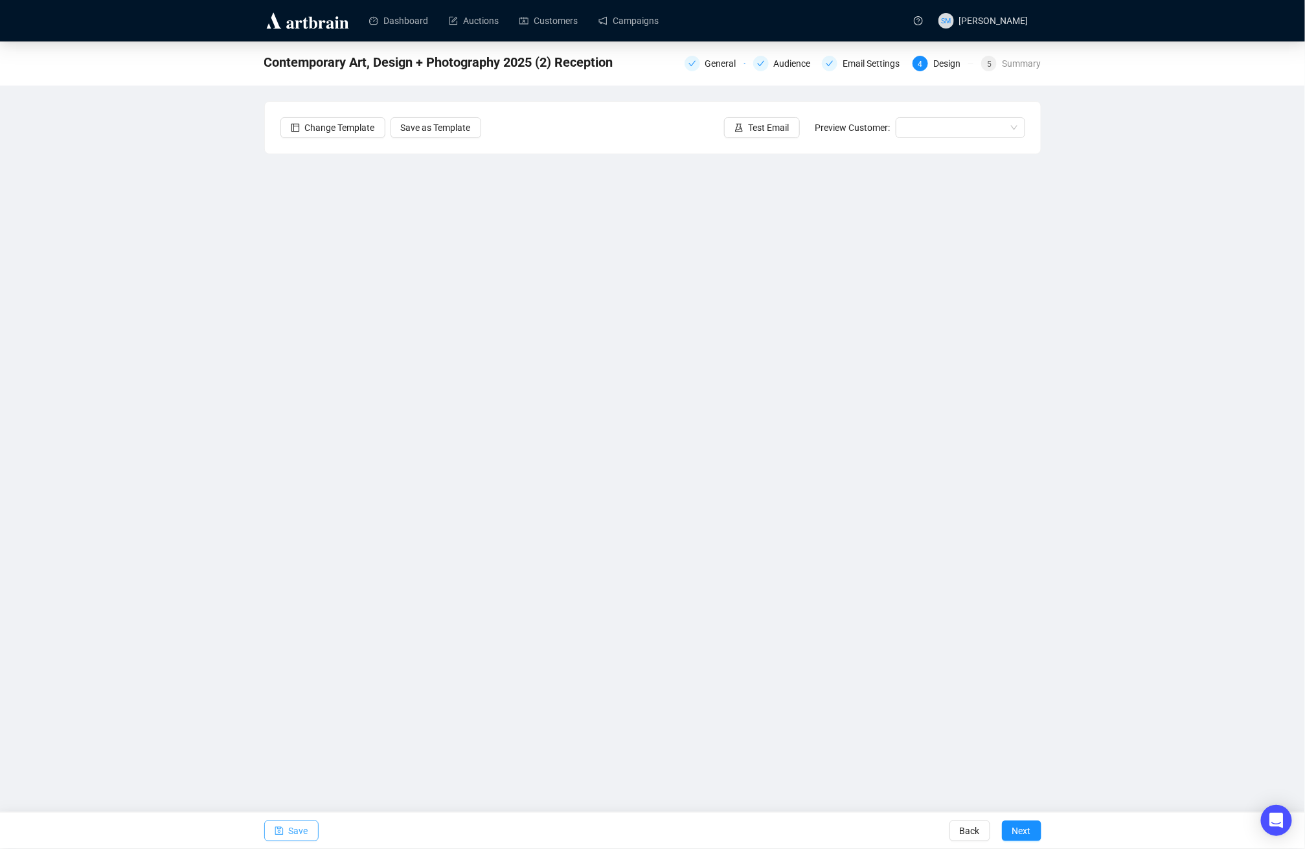
click at [307, 831] on span "Save" at bounding box center [298, 830] width 19 height 36
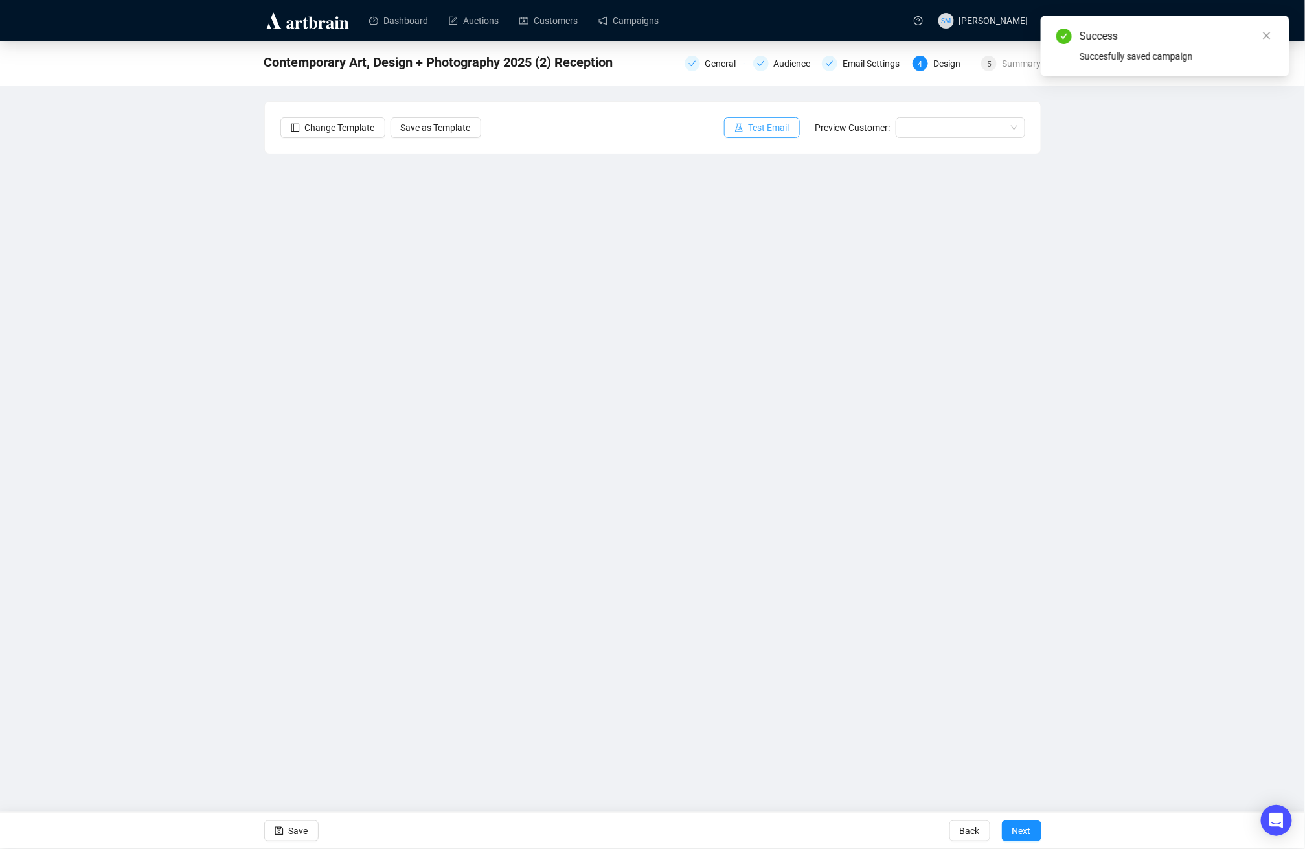
click at [755, 126] on span "Test Email" at bounding box center [769, 127] width 41 height 14
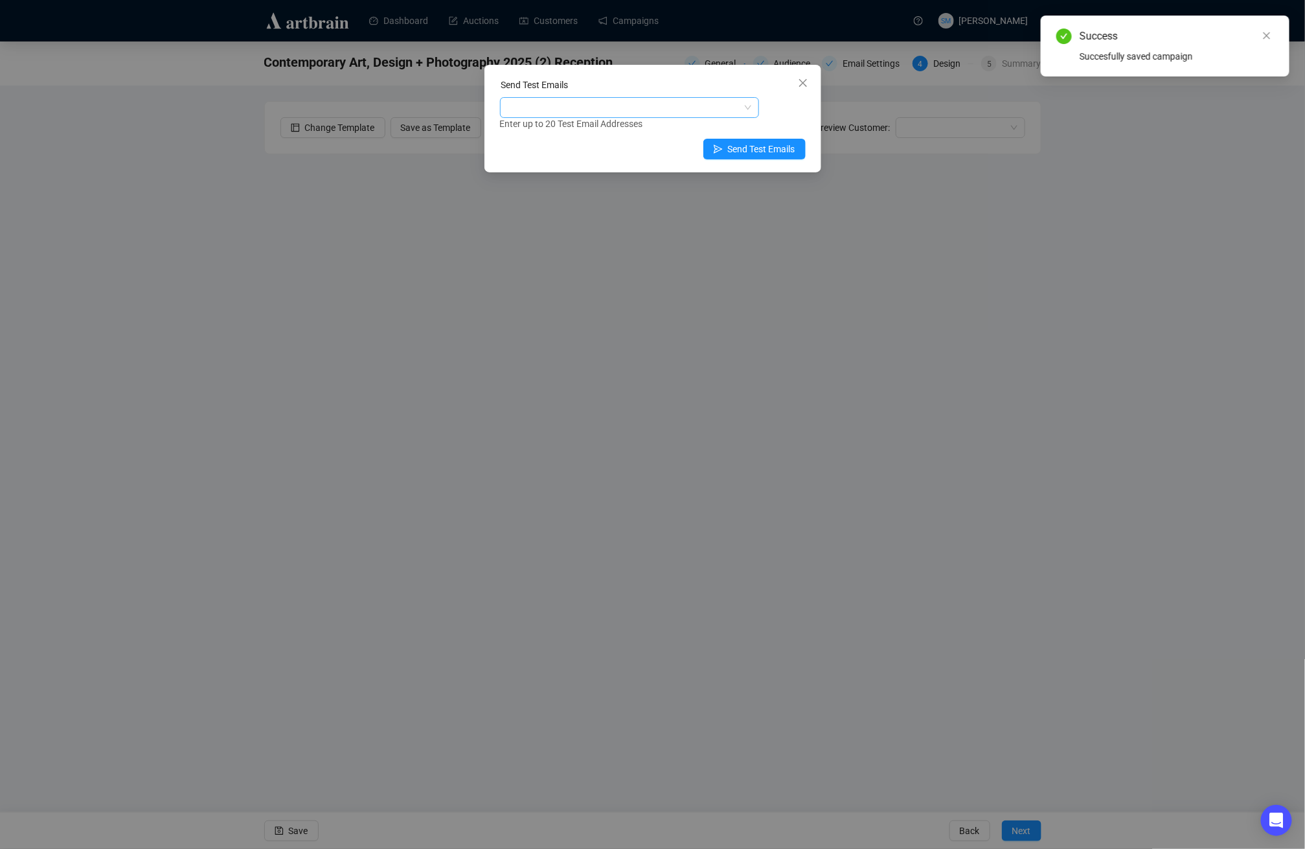
click at [659, 97] on div at bounding box center [629, 107] width 259 height 21
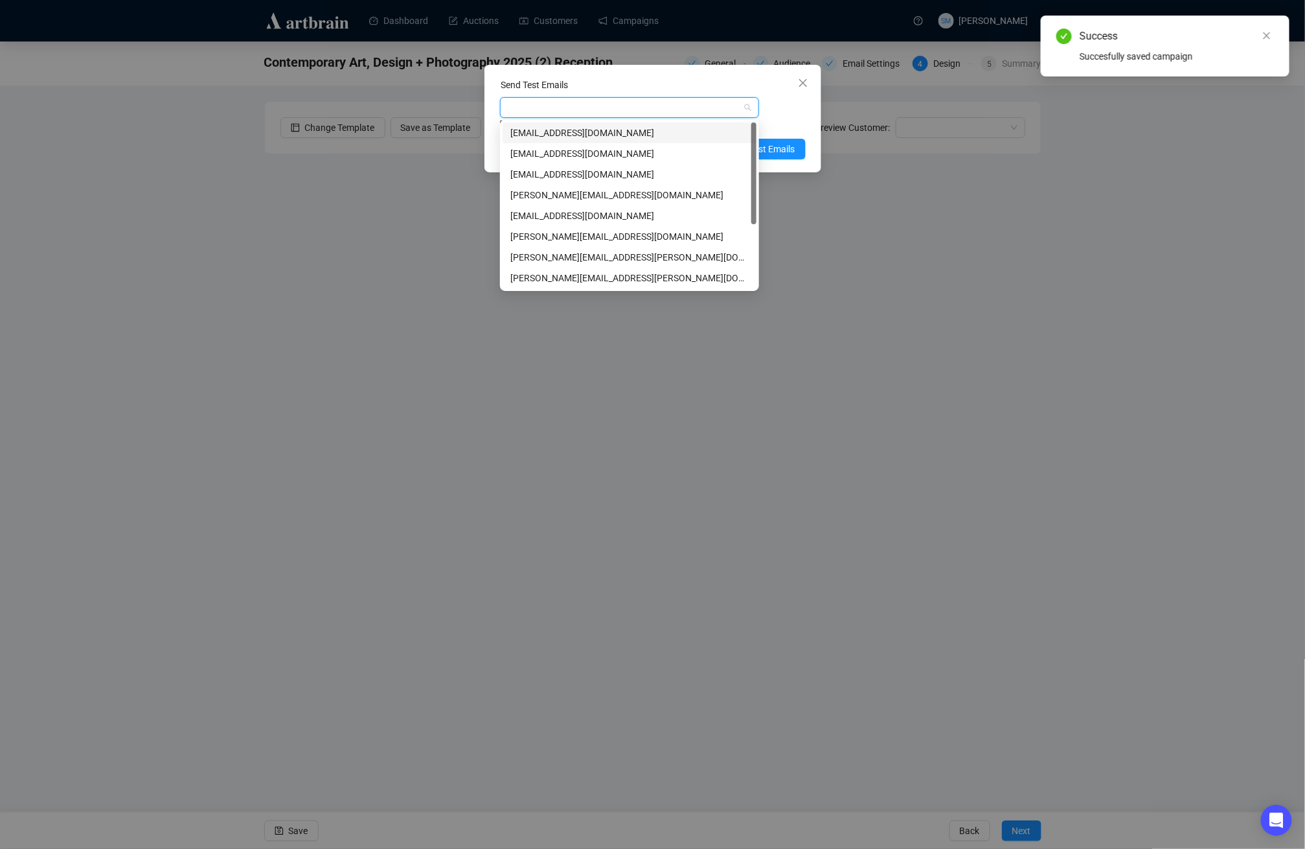
click at [620, 132] on div "[EMAIL_ADDRESS][DOMAIN_NAME]" at bounding box center [629, 133] width 238 height 14
click at [622, 178] on div "[EMAIL_ADDRESS][DOMAIN_NAME]" at bounding box center [629, 174] width 238 height 14
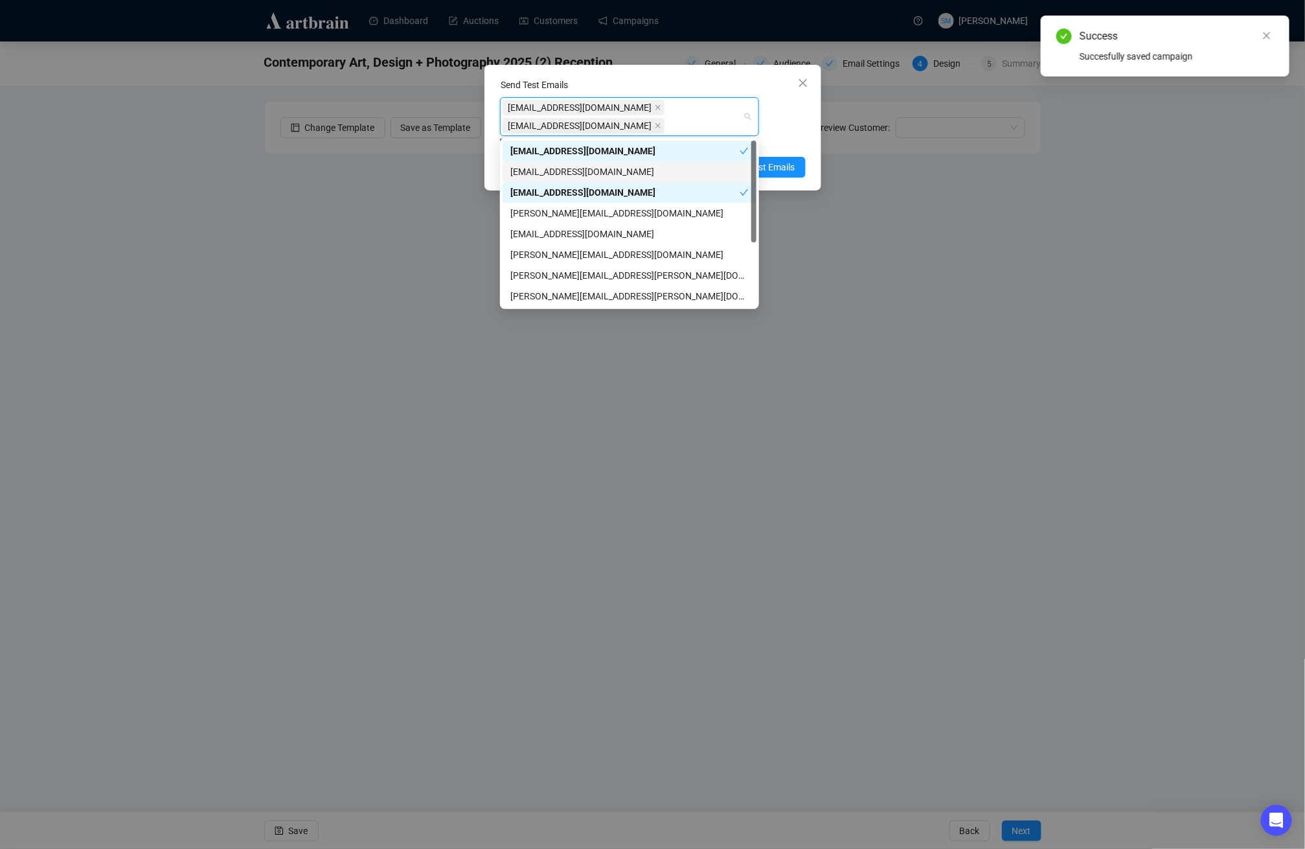
click at [810, 148] on div "Send Test Emails [EMAIL_ADDRESS][DOMAIN_NAME] [EMAIL_ADDRESS][DOMAIN_NAME] Ente…" at bounding box center [653, 128] width 337 height 126
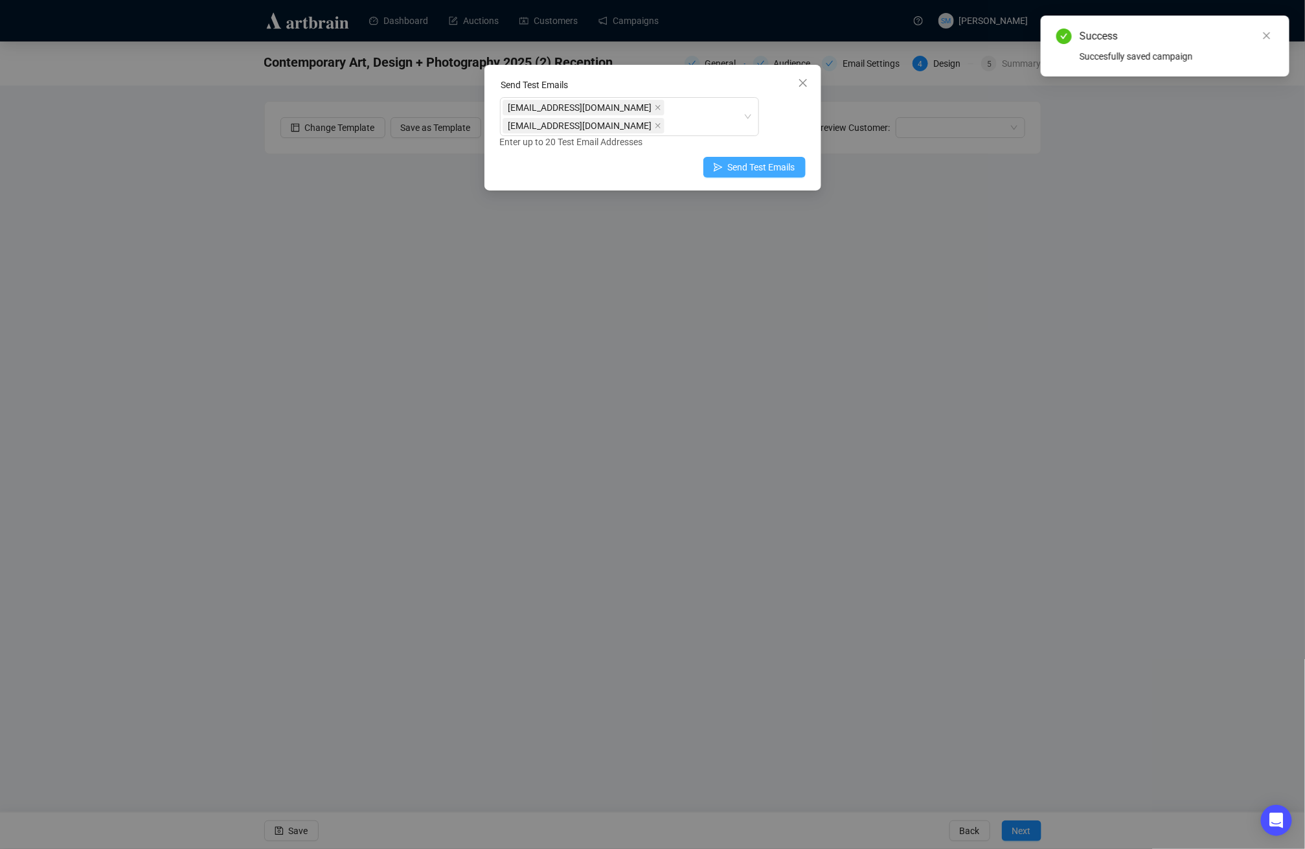
click at [793, 166] on span "Send Test Emails" at bounding box center [761, 167] width 67 height 14
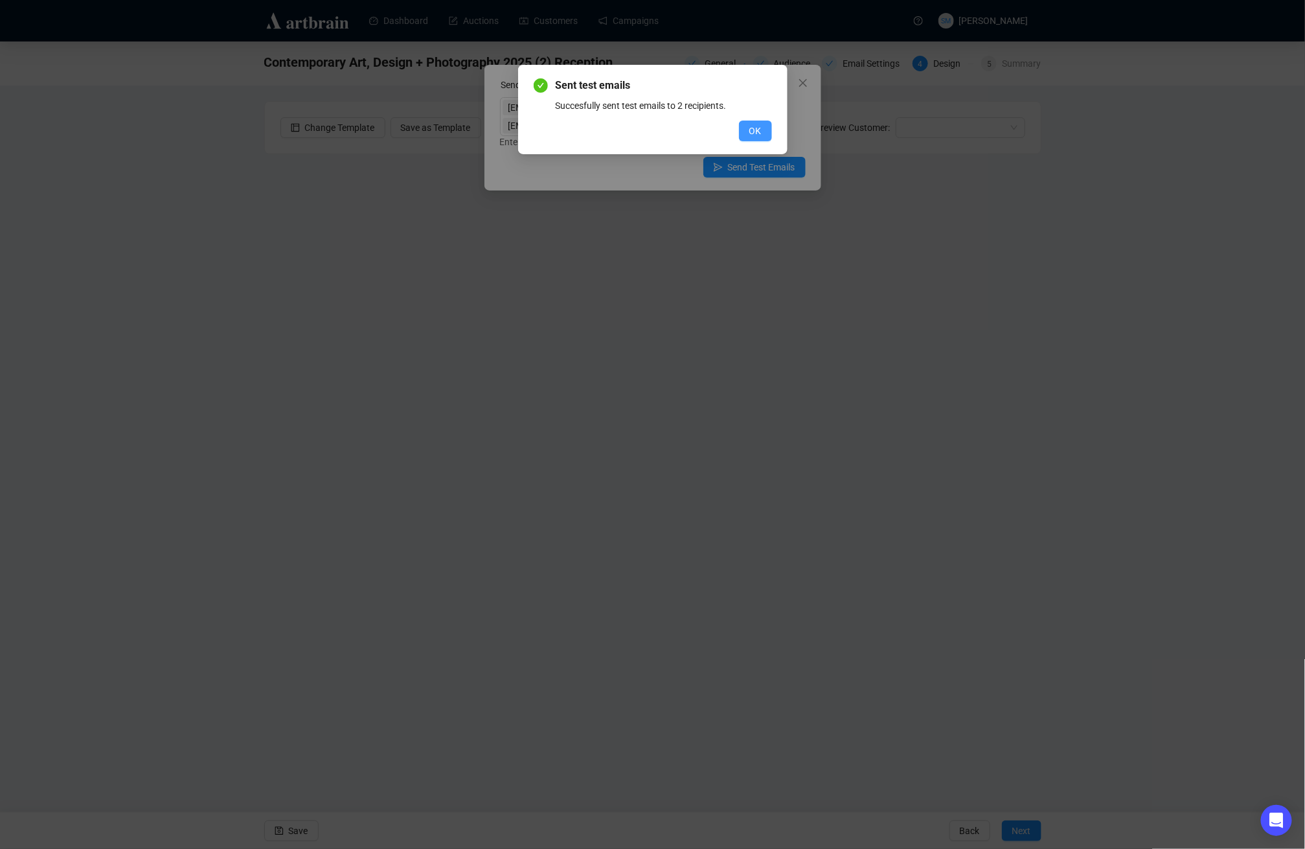
click at [757, 125] on span "OK" at bounding box center [755, 131] width 12 height 14
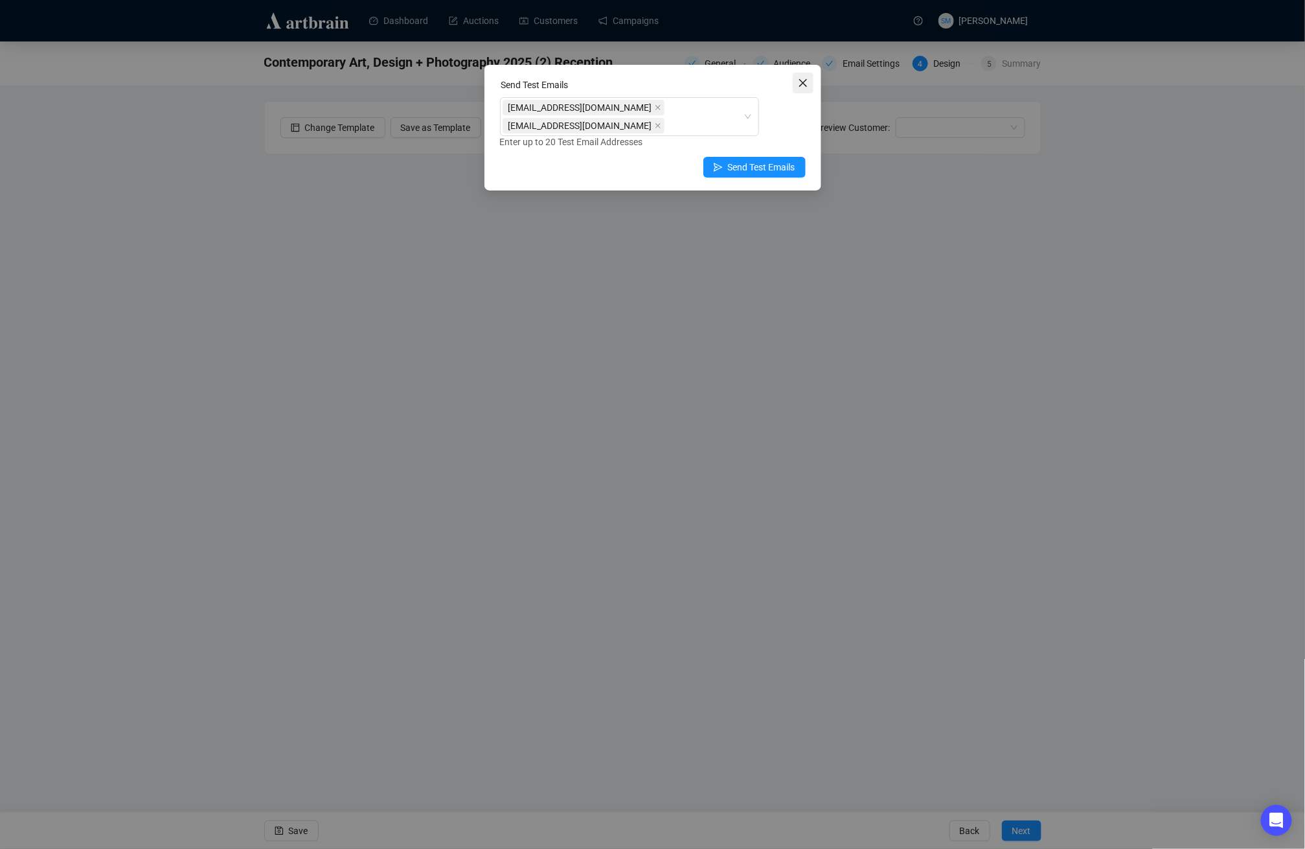
click at [800, 84] on icon "close" at bounding box center [803, 83] width 10 height 10
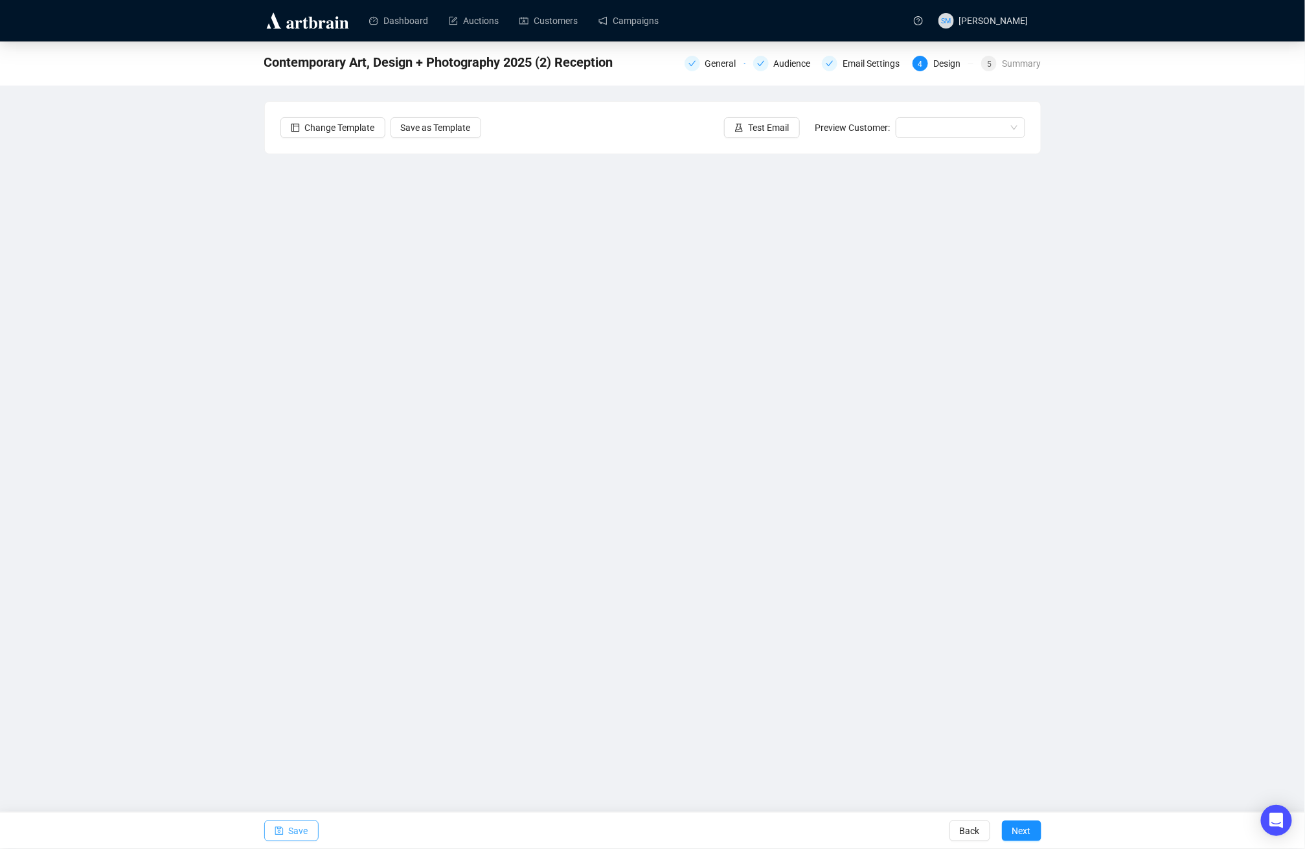
click at [291, 832] on span "Save" at bounding box center [298, 830] width 19 height 36
click at [302, 836] on span "Save" at bounding box center [298, 830] width 19 height 36
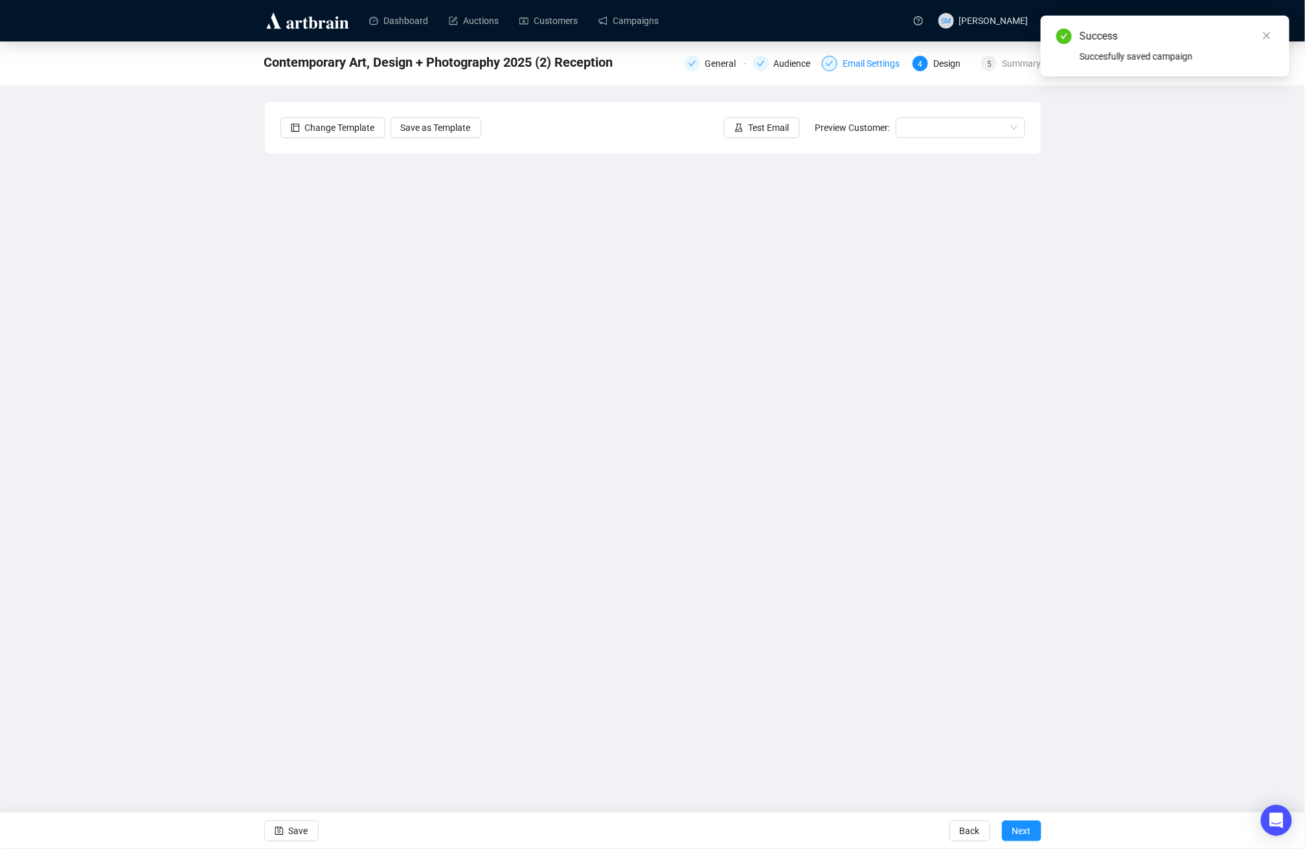
click at [852, 63] on div "Email Settings" at bounding box center [875, 64] width 65 height 16
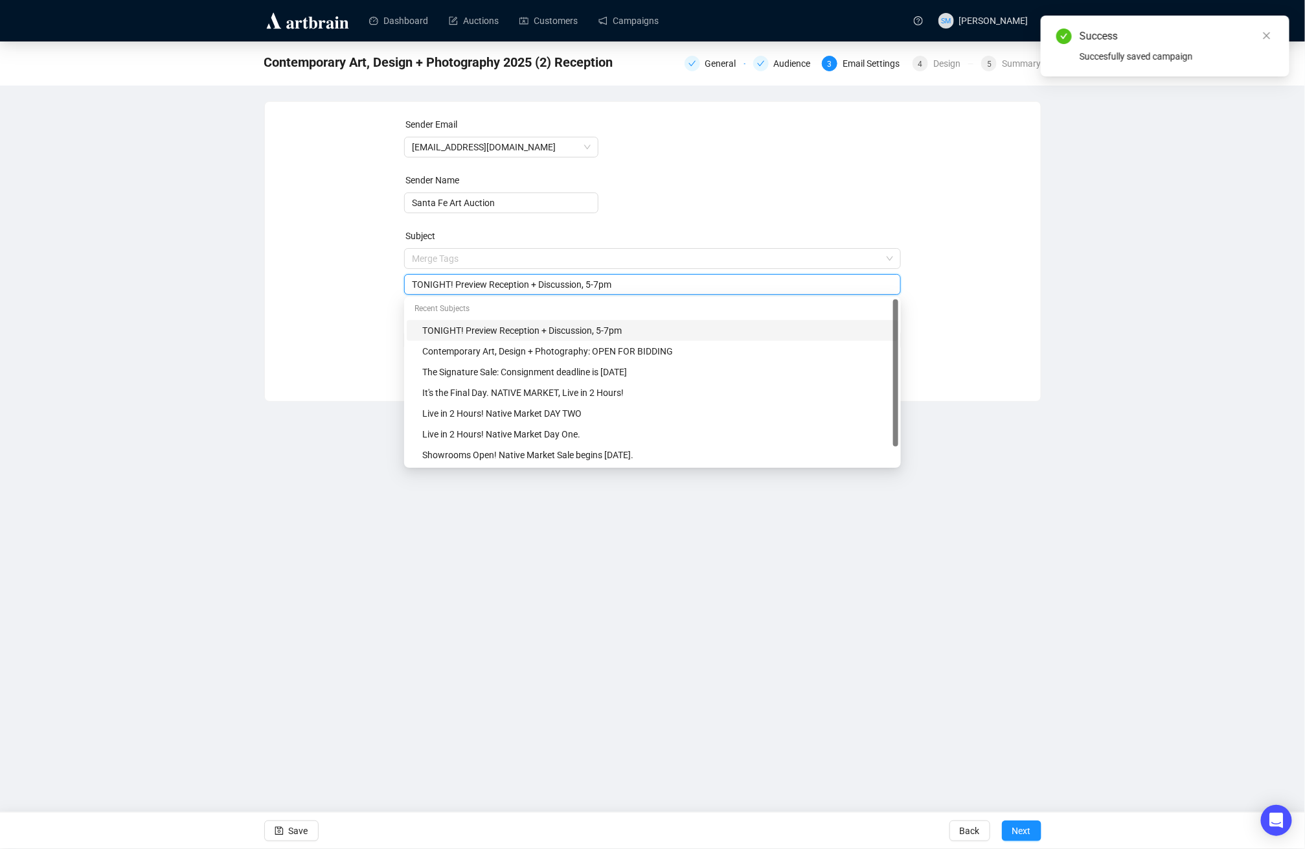
drag, startPoint x: 546, startPoint y: 258, endPoint x: 594, endPoint y: 291, distance: 57.8
click at [594, 291] on div "TONIGHT! Preview Reception + Discussion, 5-7pm" at bounding box center [652, 284] width 497 height 21
click at [578, 283] on input "TONIGHT! Preview Reception + Discussion, 5-7pm" at bounding box center [652, 284] width 481 height 14
drag, startPoint x: 589, startPoint y: 283, endPoint x: 546, endPoint y: 282, distance: 42.8
click at [546, 282] on input "TONIGHT! Preview Reception + Discussion, 5-7pm" at bounding box center [652, 284] width 481 height 14
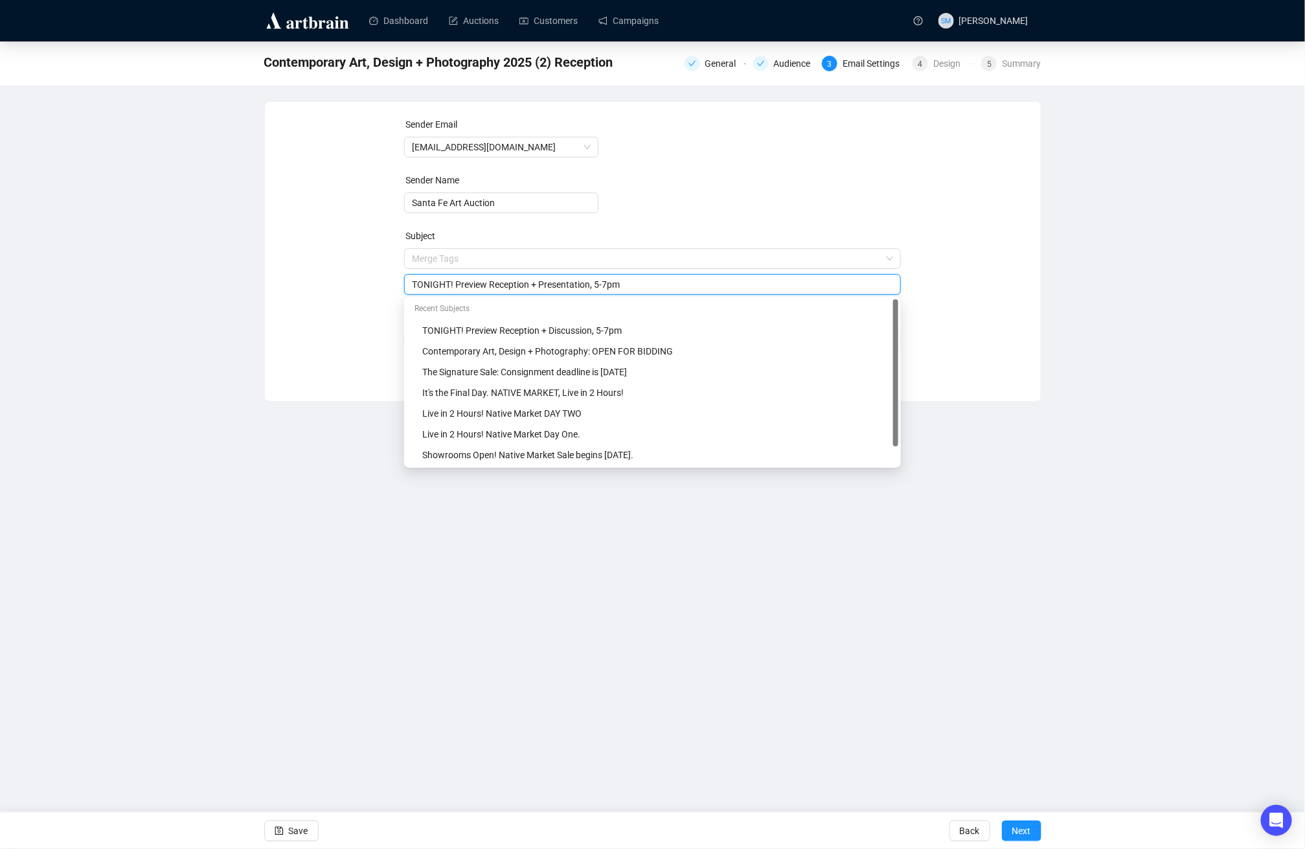
type input "TONIGHT! Preview Reception + Presentation, 5-7pm"
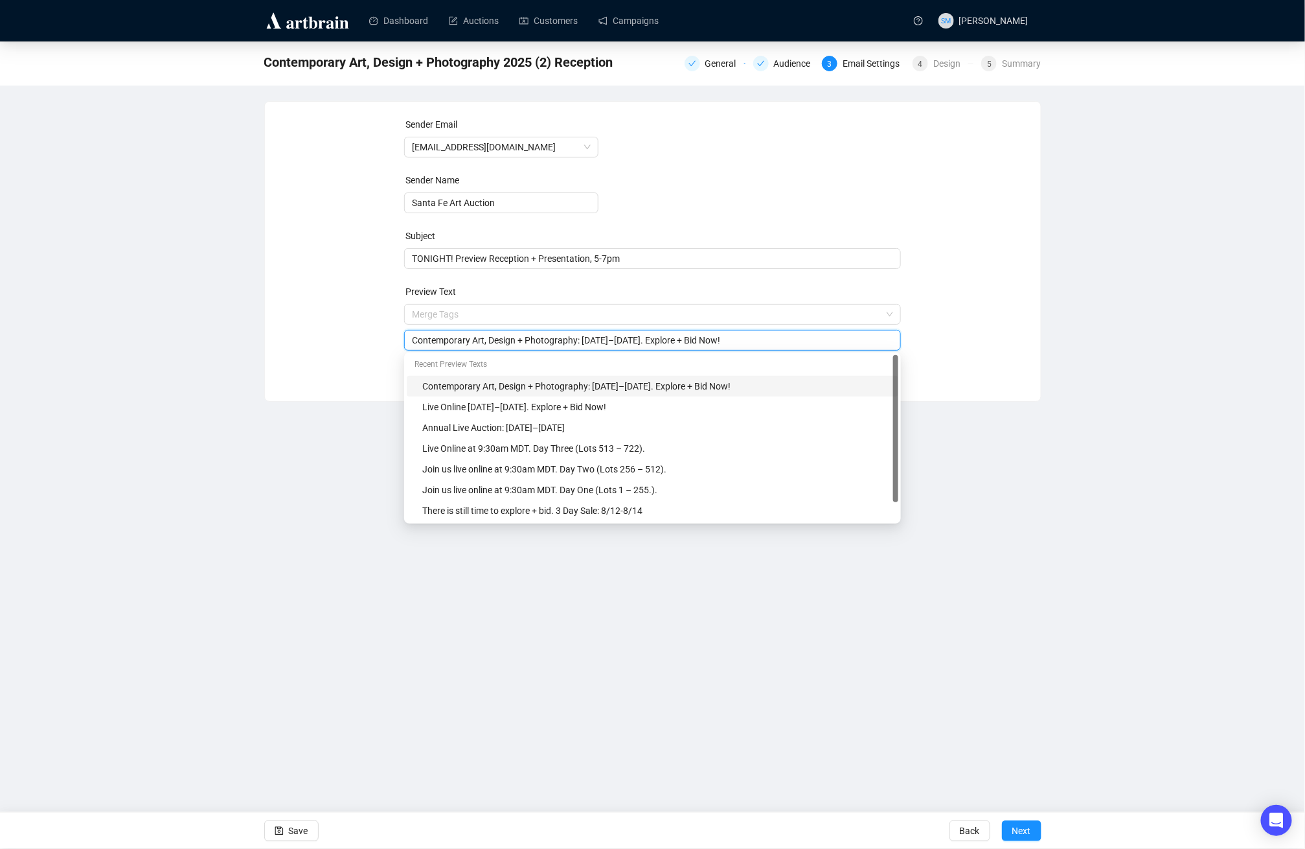
drag, startPoint x: 759, startPoint y: 339, endPoint x: 667, endPoint y: 336, distance: 92.7
click at [667, 336] on input "Contemporary Art, Design + Photography: [DATE]–[DATE]. Explore + Bid Now!" at bounding box center [652, 340] width 481 height 14
type input "Contemporary Art, Design + Photography: [DATE]–[DATE]."
click at [487, 257] on span "TONIGHT! Preview Reception + Presentation, 5-7pm" at bounding box center [652, 258] width 497 height 10
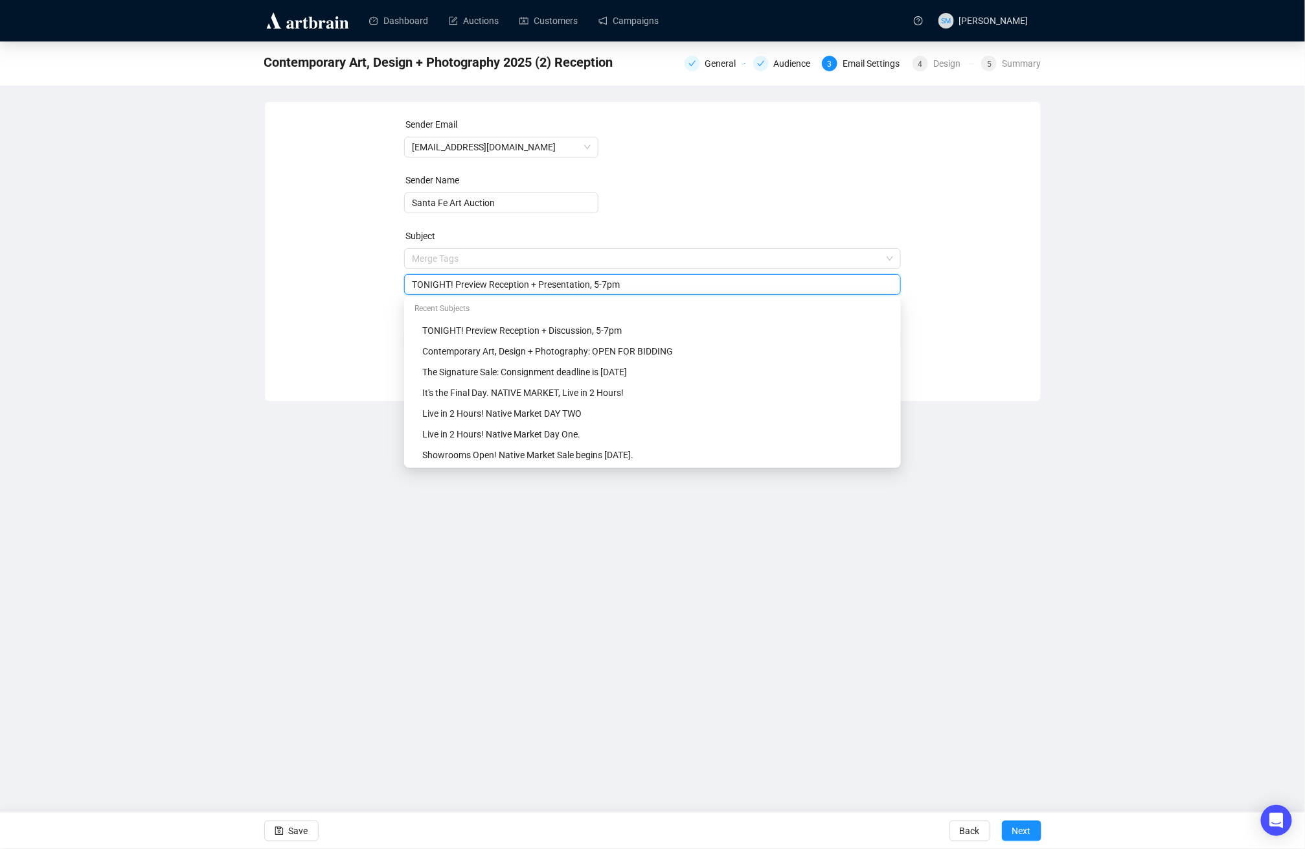
drag, startPoint x: 494, startPoint y: 283, endPoint x: 458, endPoint y: 282, distance: 35.6
click at [458, 282] on input "TONIGHT! Preview Reception + Presentation, 5-7pm" at bounding box center [652, 284] width 481 height 14
drag, startPoint x: 484, startPoint y: 281, endPoint x: 459, endPoint y: 280, distance: 25.3
click at [459, 280] on input "TONIGHT! Public Reception + Presentation, 5-7pm" at bounding box center [652, 284] width 481 height 14
type input "TONIGHT! Preview Reception + Presentation, 5-7pm"
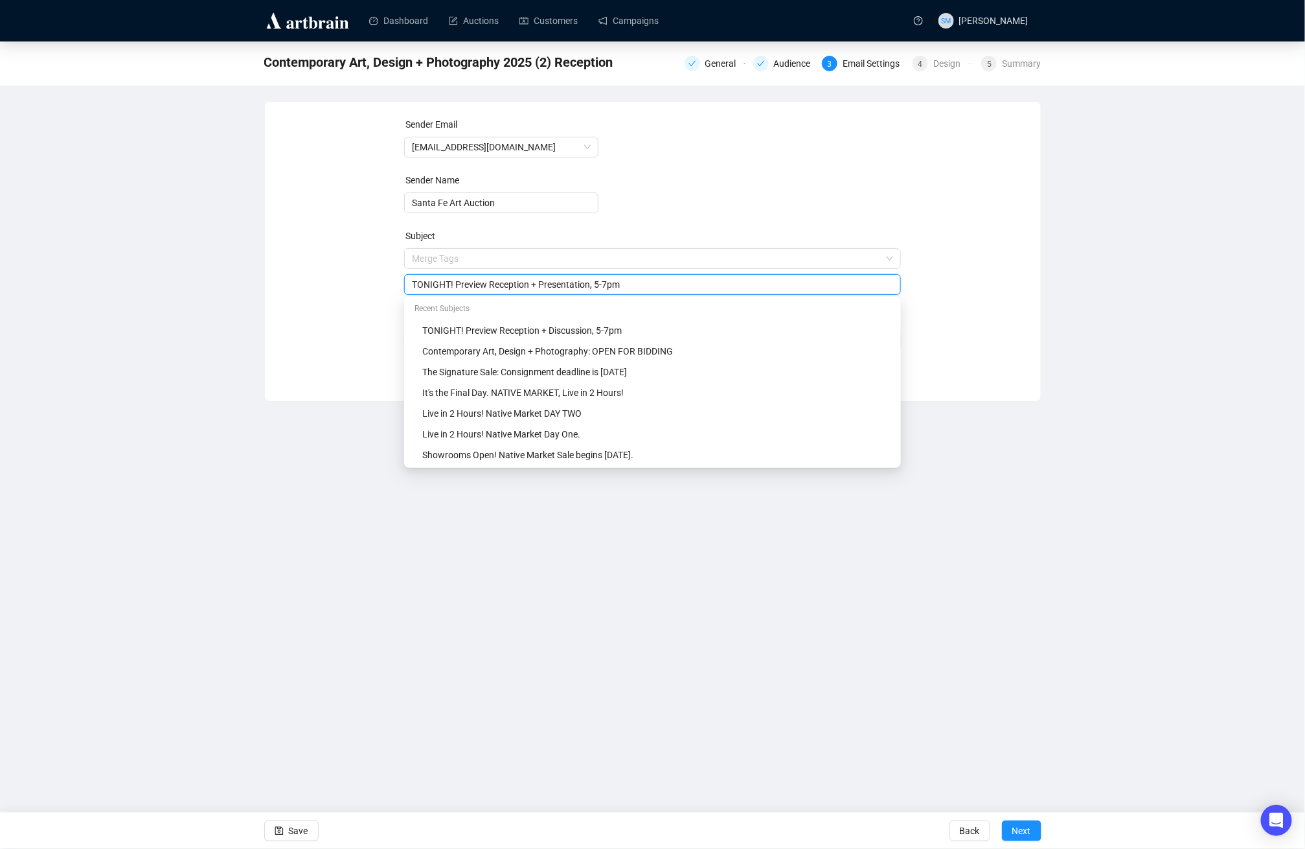
click at [326, 292] on div "Sender Email [EMAIL_ADDRESS][DOMAIN_NAME] Sender Name Santa Fe Art Auction Subj…" at bounding box center [652, 241] width 745 height 249
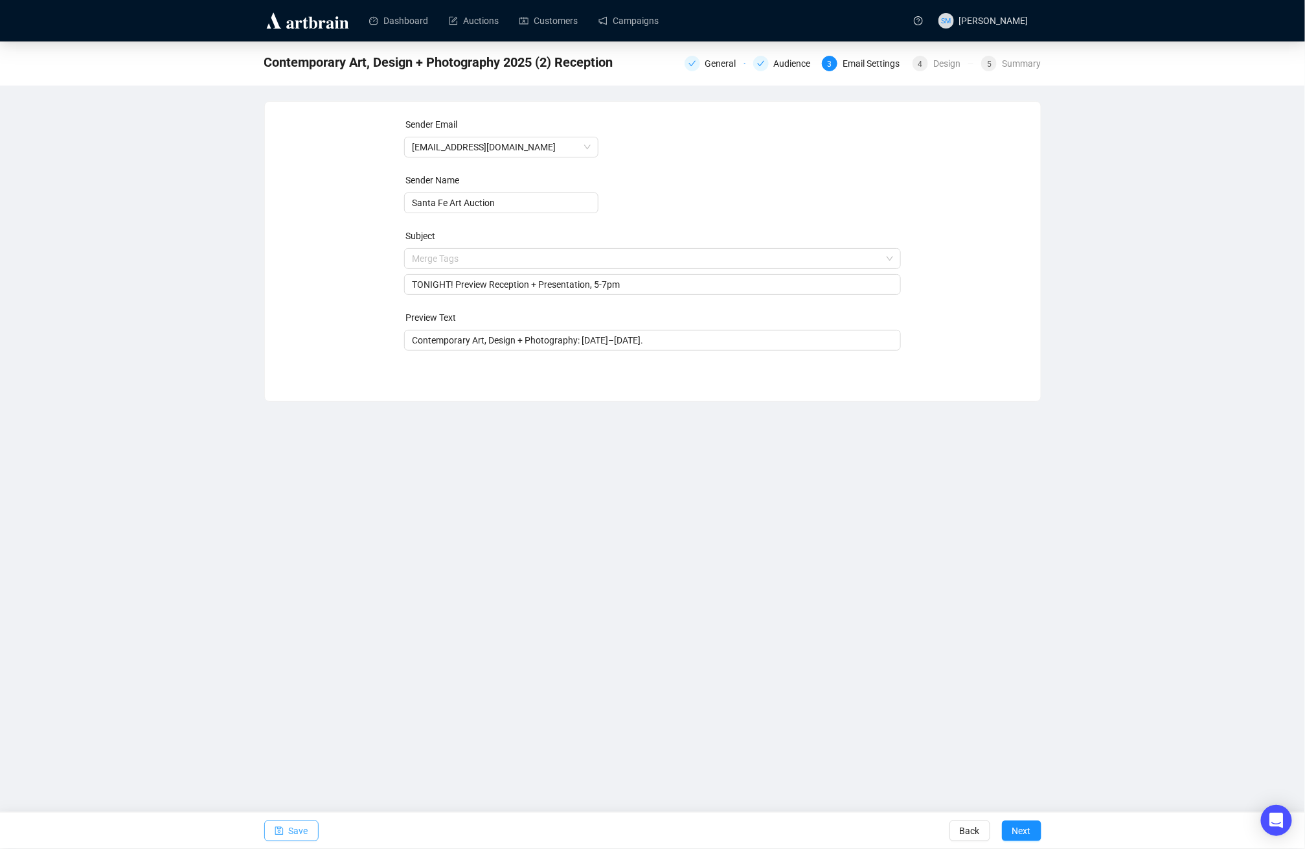
click at [302, 825] on span "Save" at bounding box center [298, 830] width 19 height 36
click at [1015, 825] on span "Next" at bounding box center [1021, 830] width 19 height 36
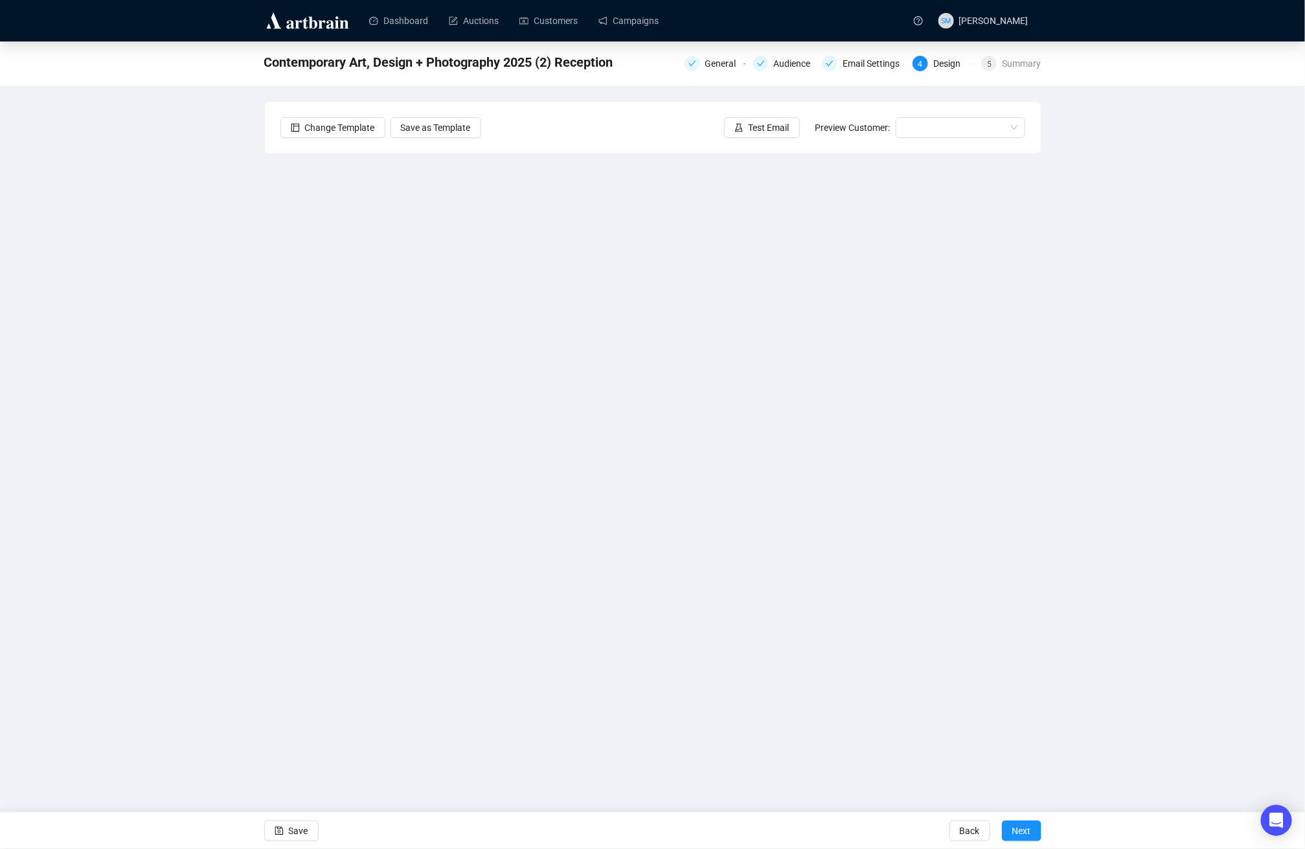
click at [1199, 327] on div "Contemporary Art, Design + Photography 2025 (2) Reception General Audience Emai…" at bounding box center [652, 360] width 1305 height 639
click at [1180, 382] on div "Contemporary Art, Design + Photography 2025 (2) Reception General Audience Emai…" at bounding box center [652, 360] width 1305 height 639
drag, startPoint x: 293, startPoint y: 829, endPoint x: 343, endPoint y: 735, distance: 107.2
click at [293, 829] on span "Save" at bounding box center [298, 830] width 19 height 36
drag, startPoint x: 309, startPoint y: 832, endPoint x: 347, endPoint y: 679, distance: 158.2
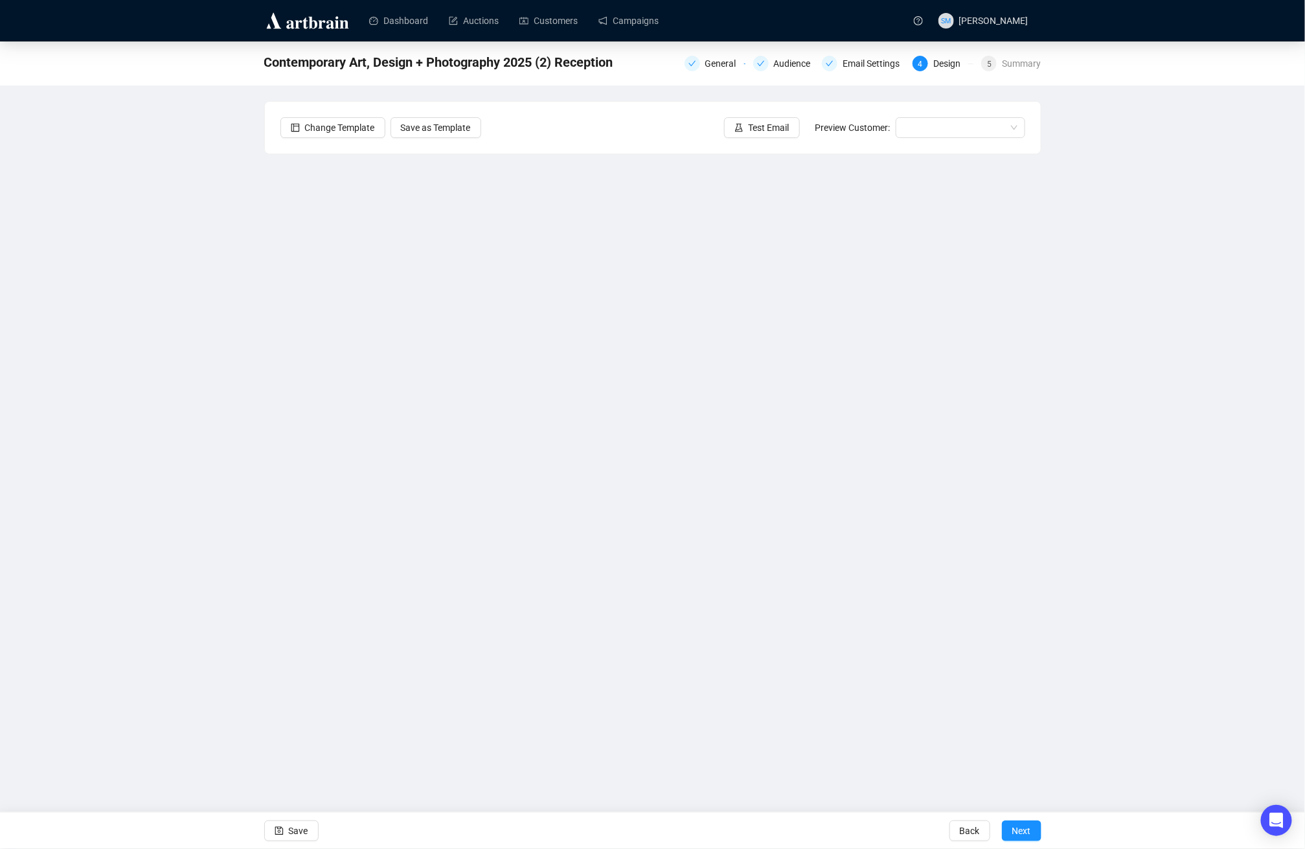
click at [309, 830] on button "Save" at bounding box center [291, 830] width 54 height 21
click at [289, 832] on span "Save" at bounding box center [298, 830] width 19 height 36
click at [295, 828] on span "Save" at bounding box center [298, 830] width 19 height 36
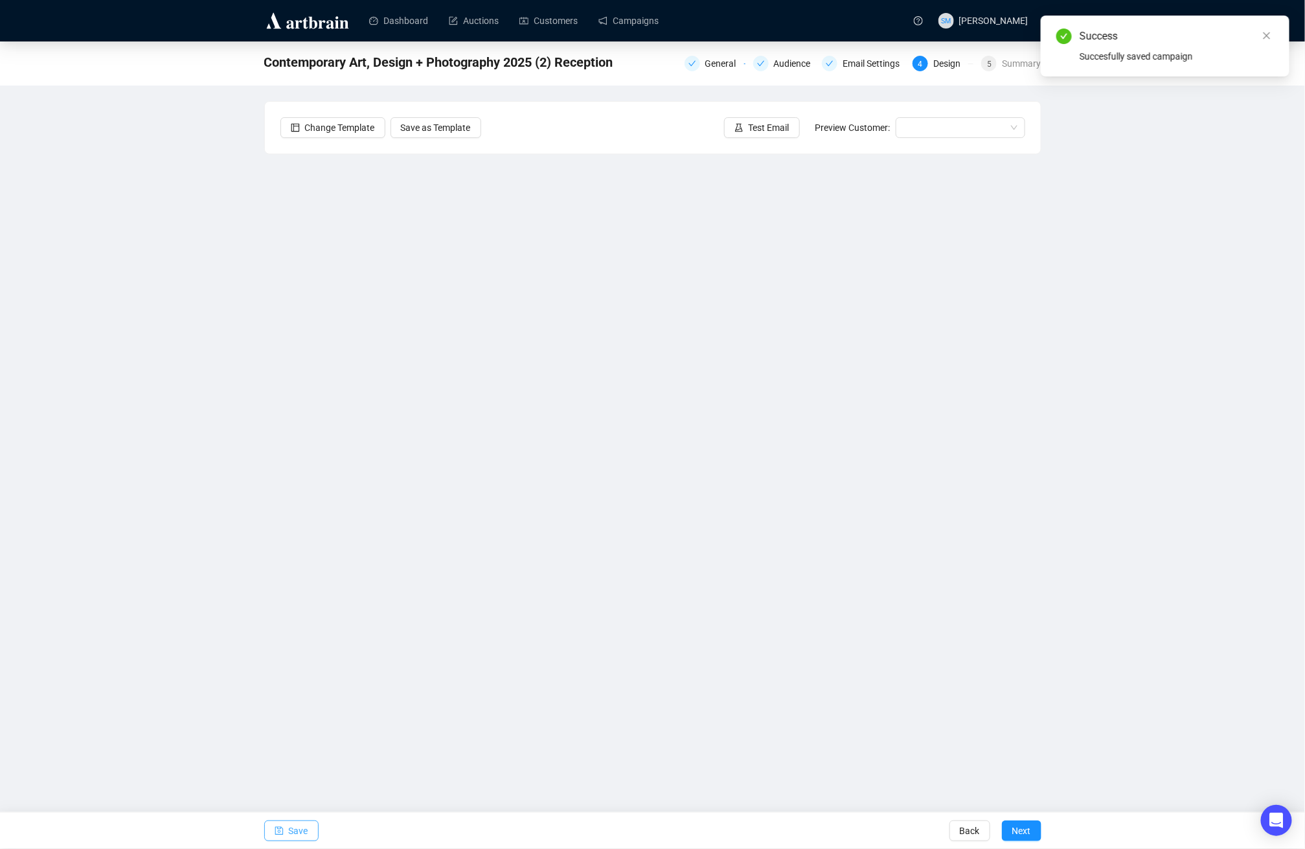
click at [302, 827] on span "Save" at bounding box center [298, 830] width 19 height 36
click at [862, 60] on div "Email Settings" at bounding box center [875, 64] width 65 height 16
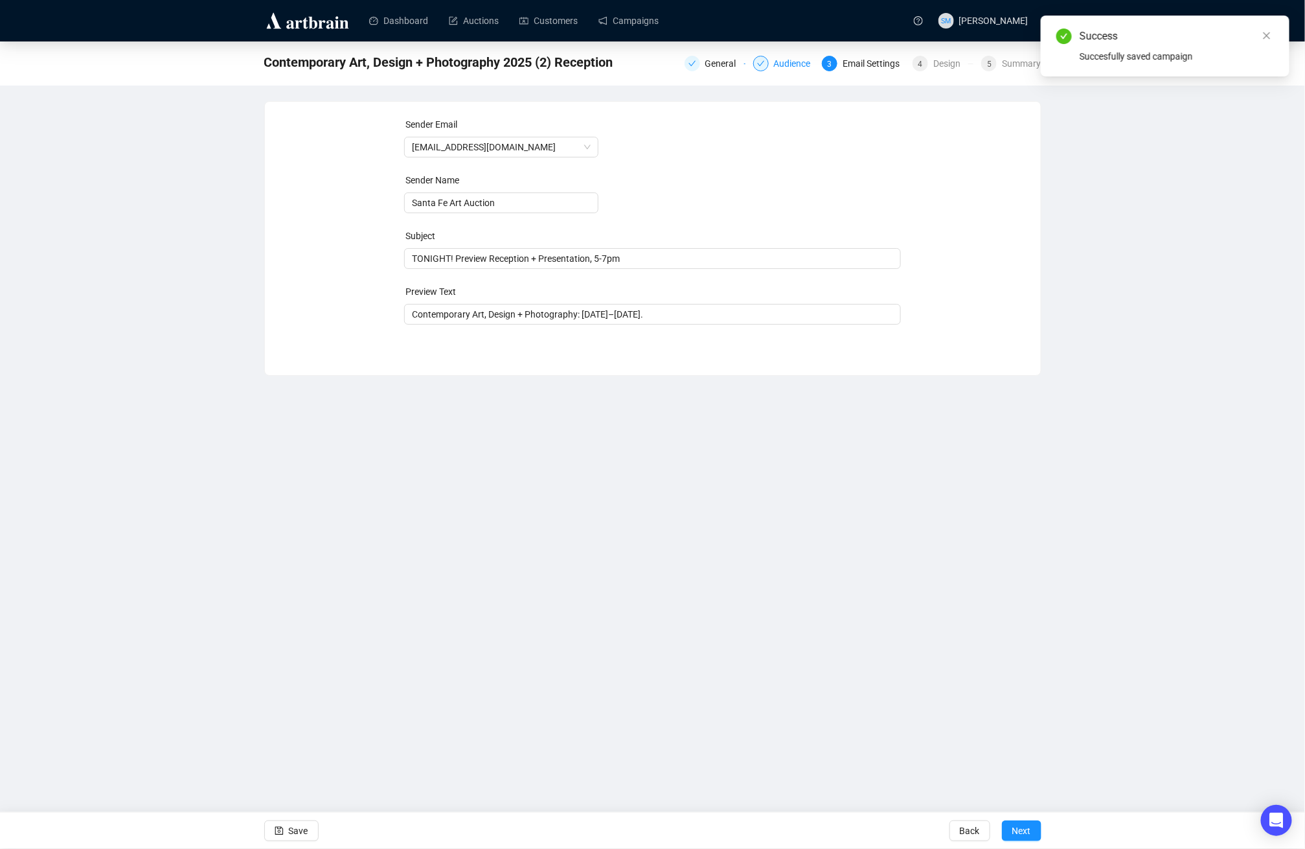
click at [783, 62] on div "Audience" at bounding box center [796, 64] width 45 height 16
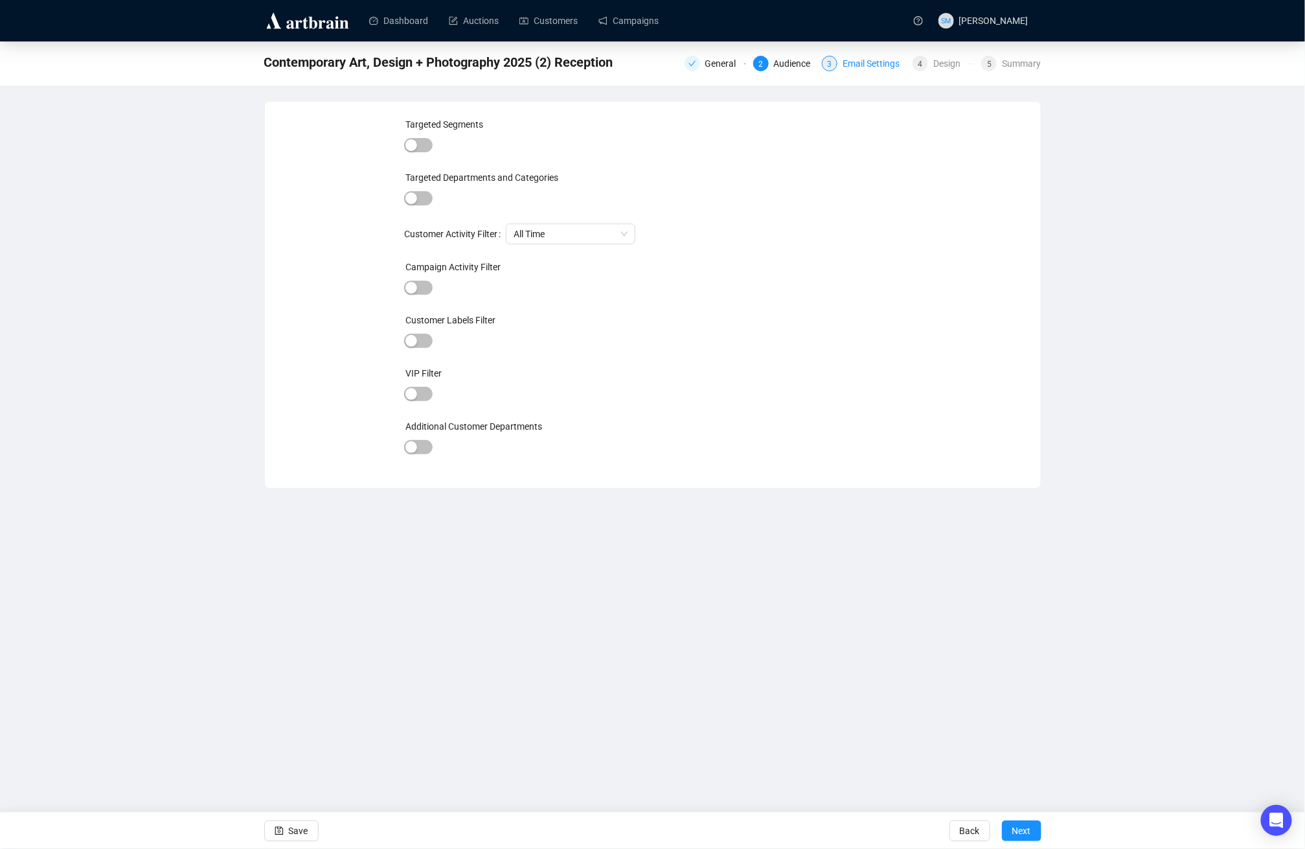
click at [857, 58] on div "Email Settings" at bounding box center [875, 64] width 65 height 16
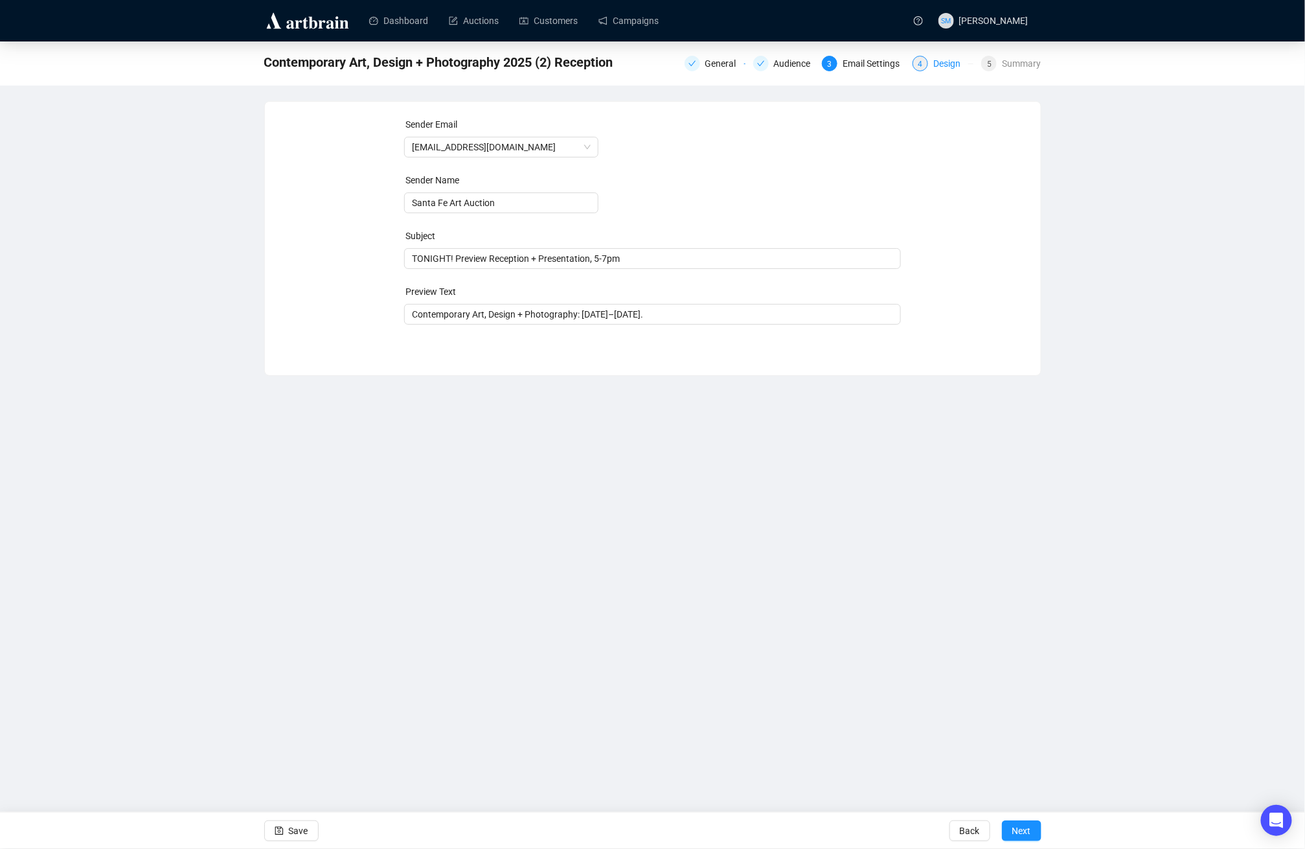
click at [948, 60] on div "Design" at bounding box center [950, 64] width 35 height 16
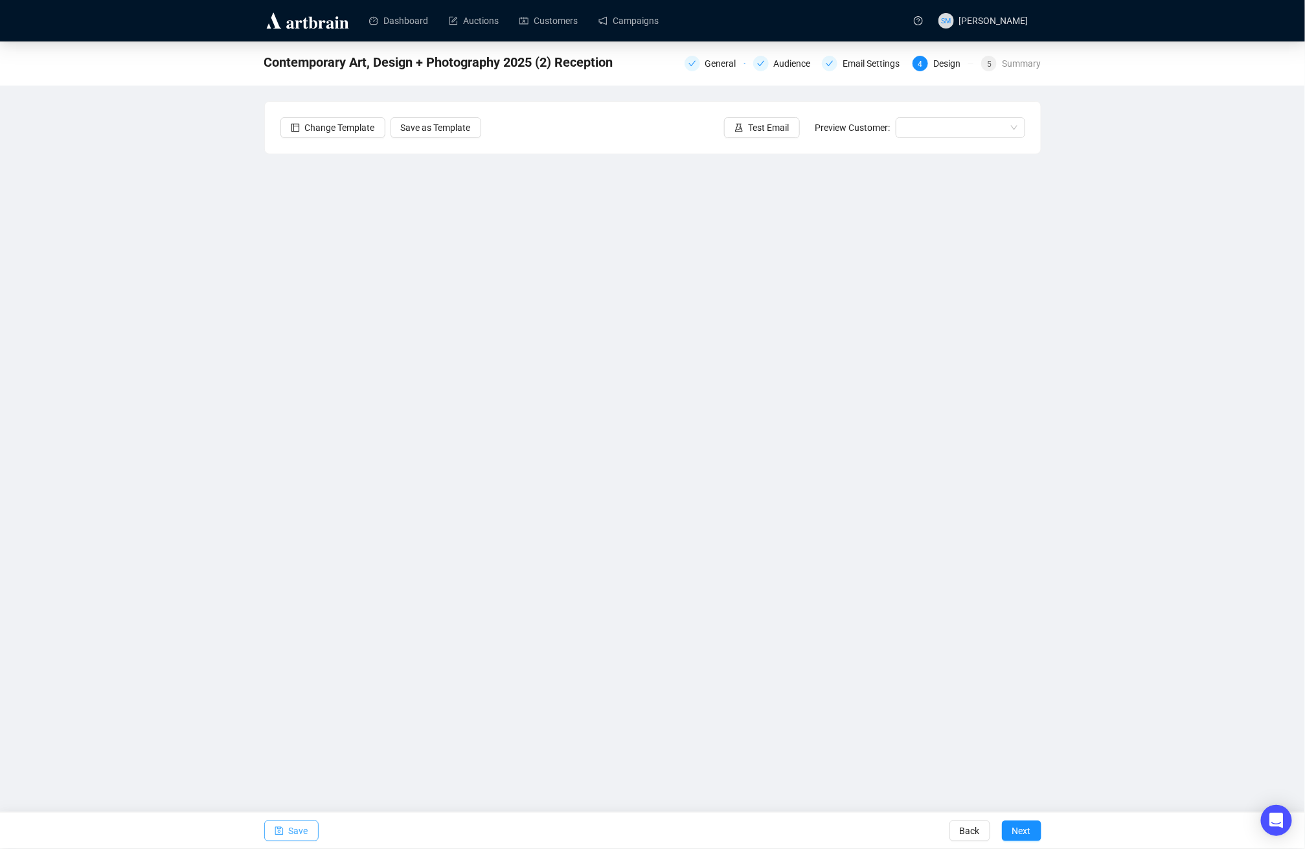
click at [279, 833] on icon "save" at bounding box center [279, 830] width 9 height 9
click at [301, 832] on span "Save" at bounding box center [298, 830] width 19 height 36
click at [1116, 334] on div "Contemporary Art, Design + Photography 2025 (2) Reception General Audience Emai…" at bounding box center [652, 360] width 1305 height 639
click at [294, 830] on span "Save" at bounding box center [298, 830] width 19 height 36
click at [302, 825] on span "Save" at bounding box center [298, 830] width 19 height 36
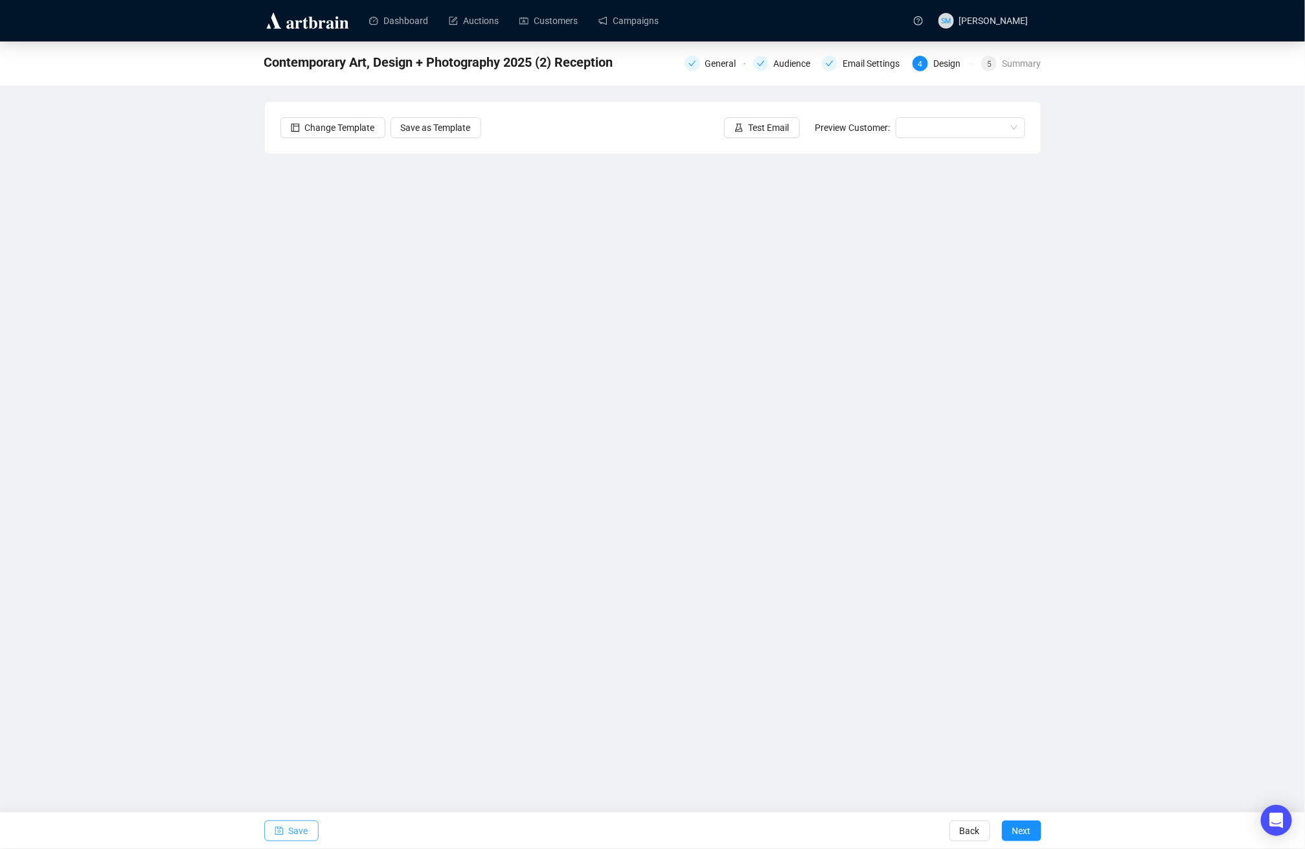
drag, startPoint x: 301, startPoint y: 830, endPoint x: 305, endPoint y: 817, distance: 13.5
click at [302, 830] on span "Save" at bounding box center [298, 830] width 19 height 36
drag, startPoint x: 301, startPoint y: 827, endPoint x: 321, endPoint y: 816, distance: 22.3
click at [301, 827] on span "Save" at bounding box center [298, 830] width 19 height 36
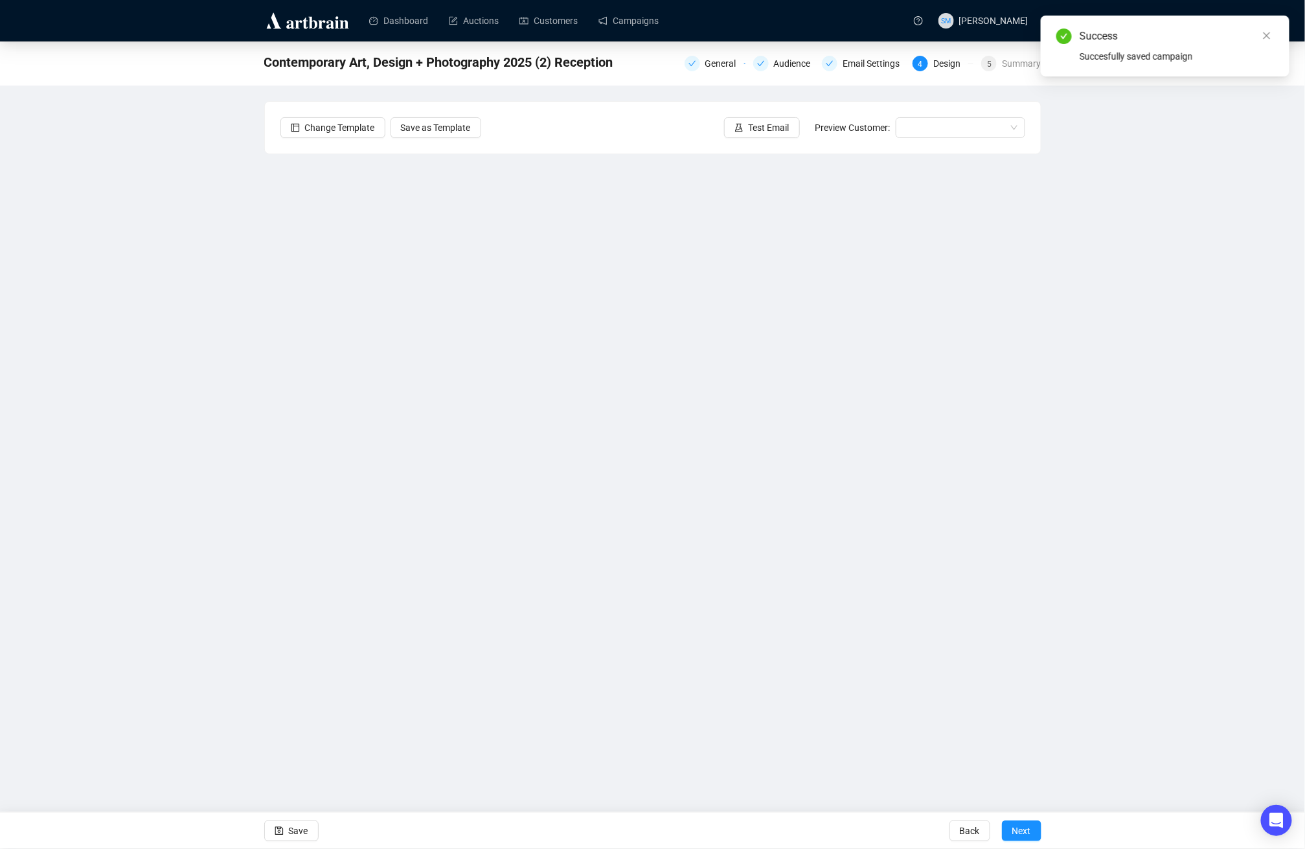
click at [1141, 303] on div "Contemporary Art, Design + Photography 2025 (2) Reception General Audience Emai…" at bounding box center [652, 360] width 1305 height 639
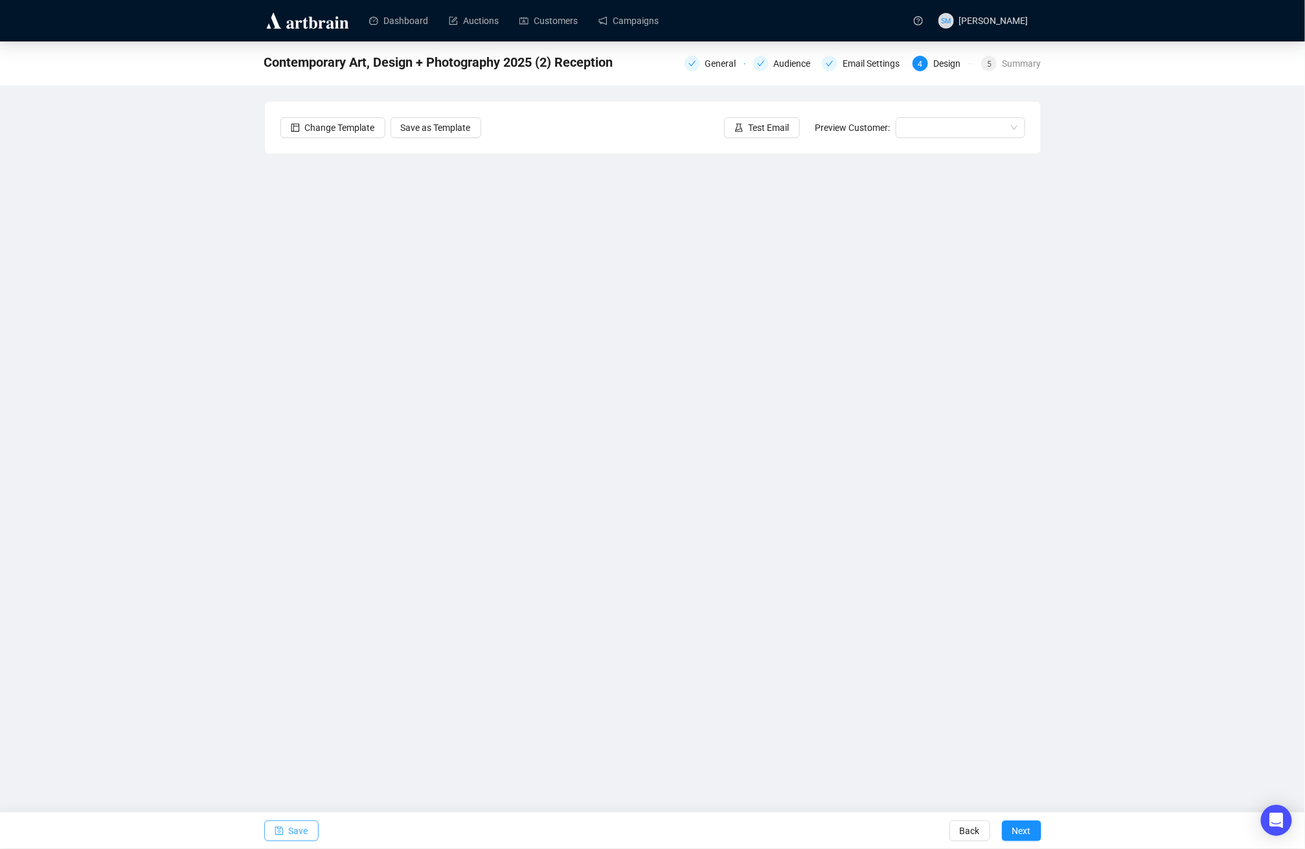
click at [297, 825] on span "Save" at bounding box center [298, 830] width 19 height 36
drag, startPoint x: 290, startPoint y: 828, endPoint x: 308, endPoint y: 825, distance: 19.0
click at [291, 828] on span "Save" at bounding box center [298, 830] width 19 height 36
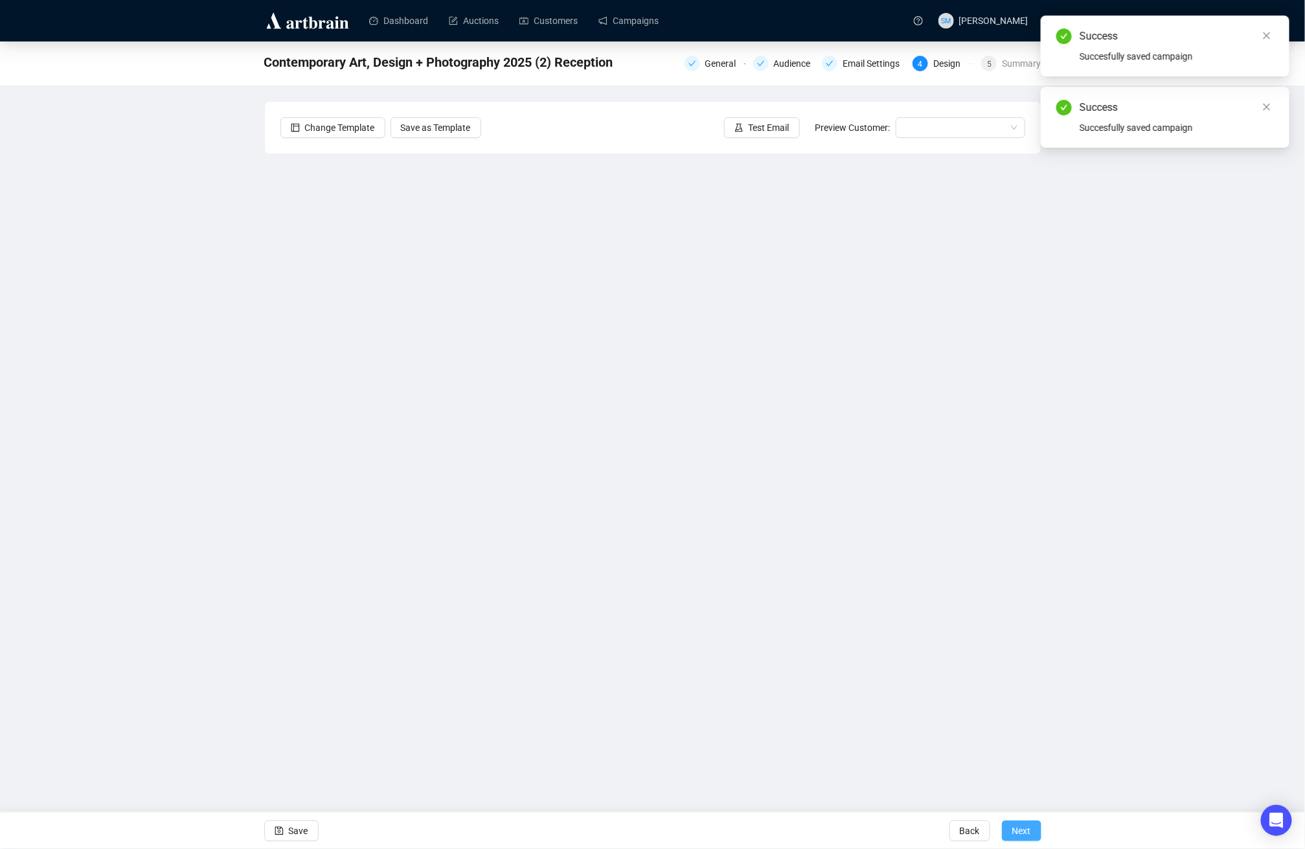
click at [1026, 837] on span "Next" at bounding box center [1021, 830] width 19 height 36
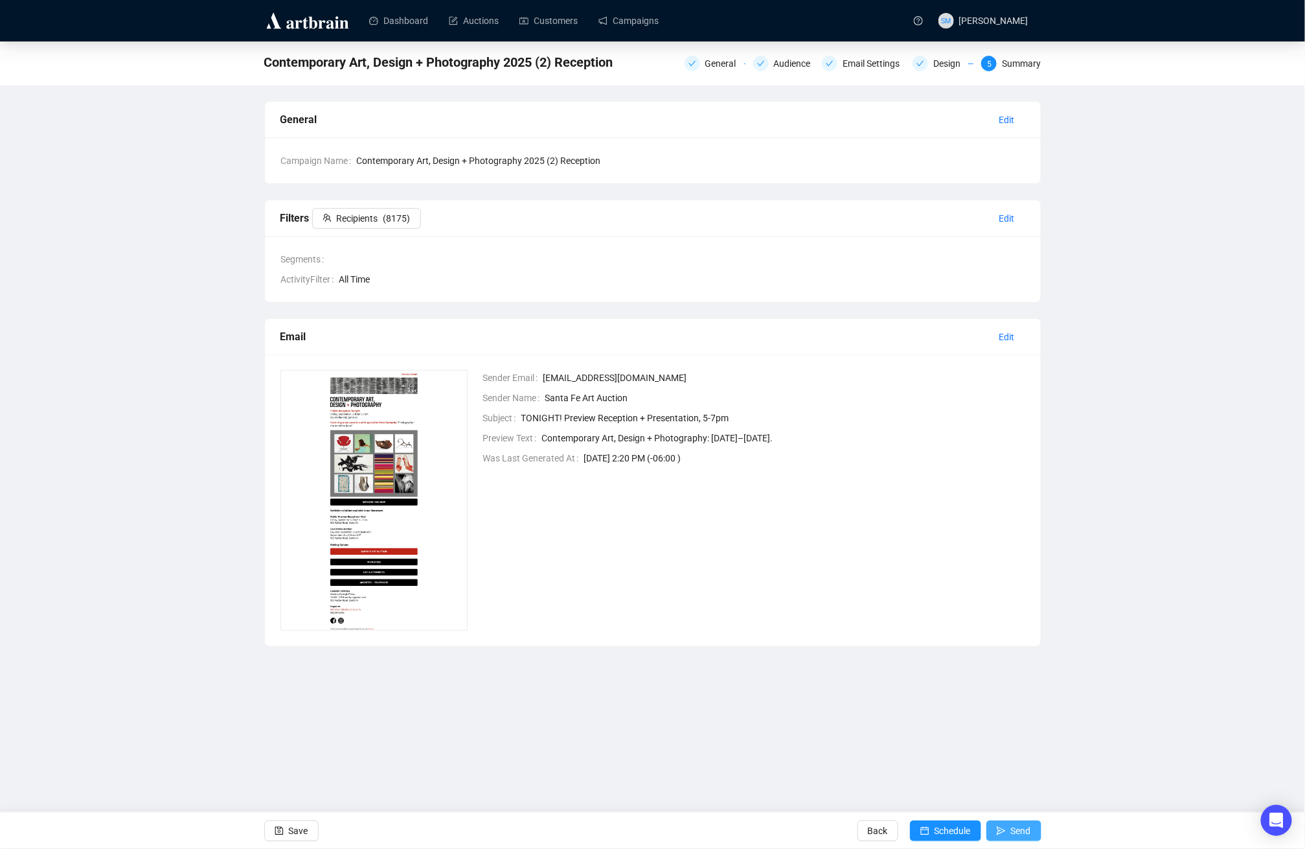
click at [1014, 829] on span "Send" at bounding box center [1021, 830] width 20 height 36
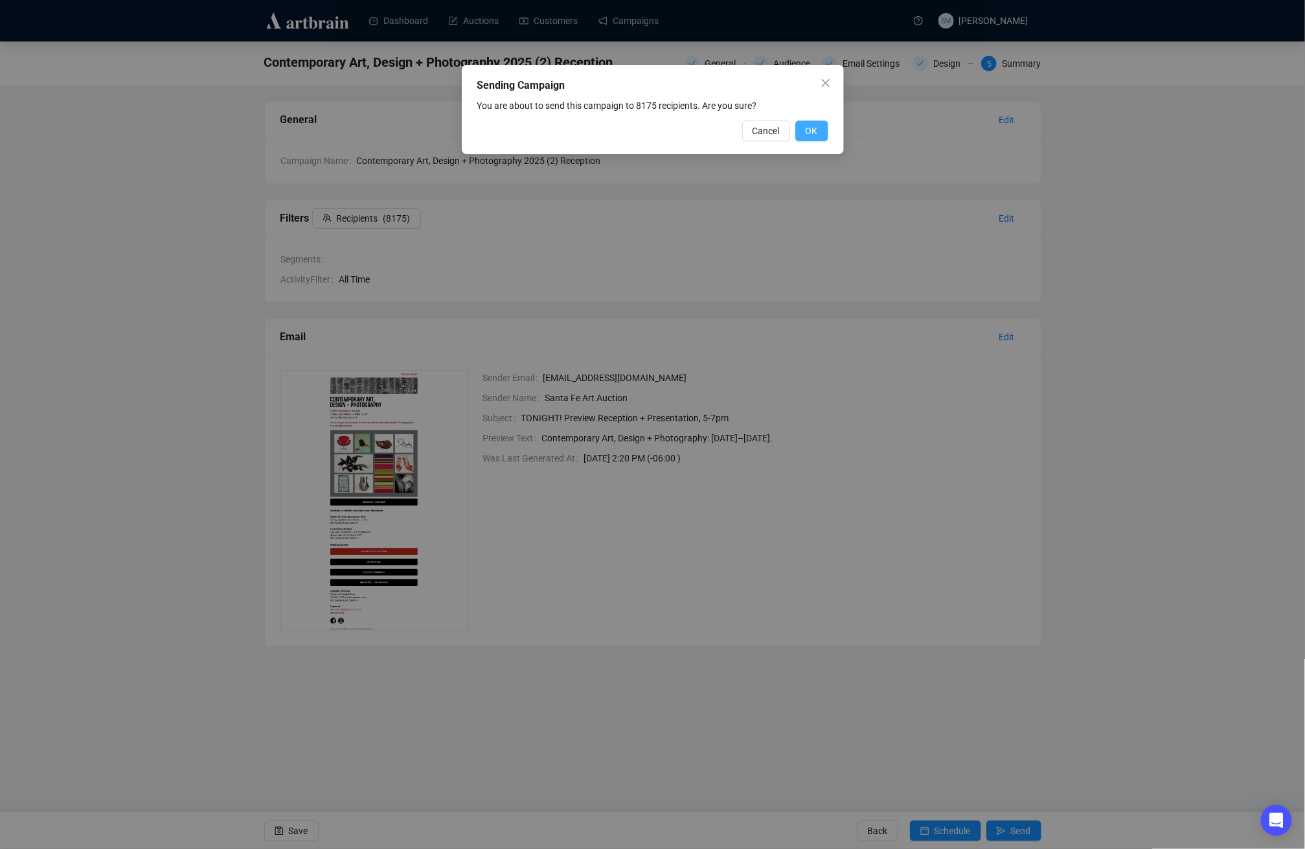
click at [815, 127] on span "OK" at bounding box center [812, 131] width 12 height 14
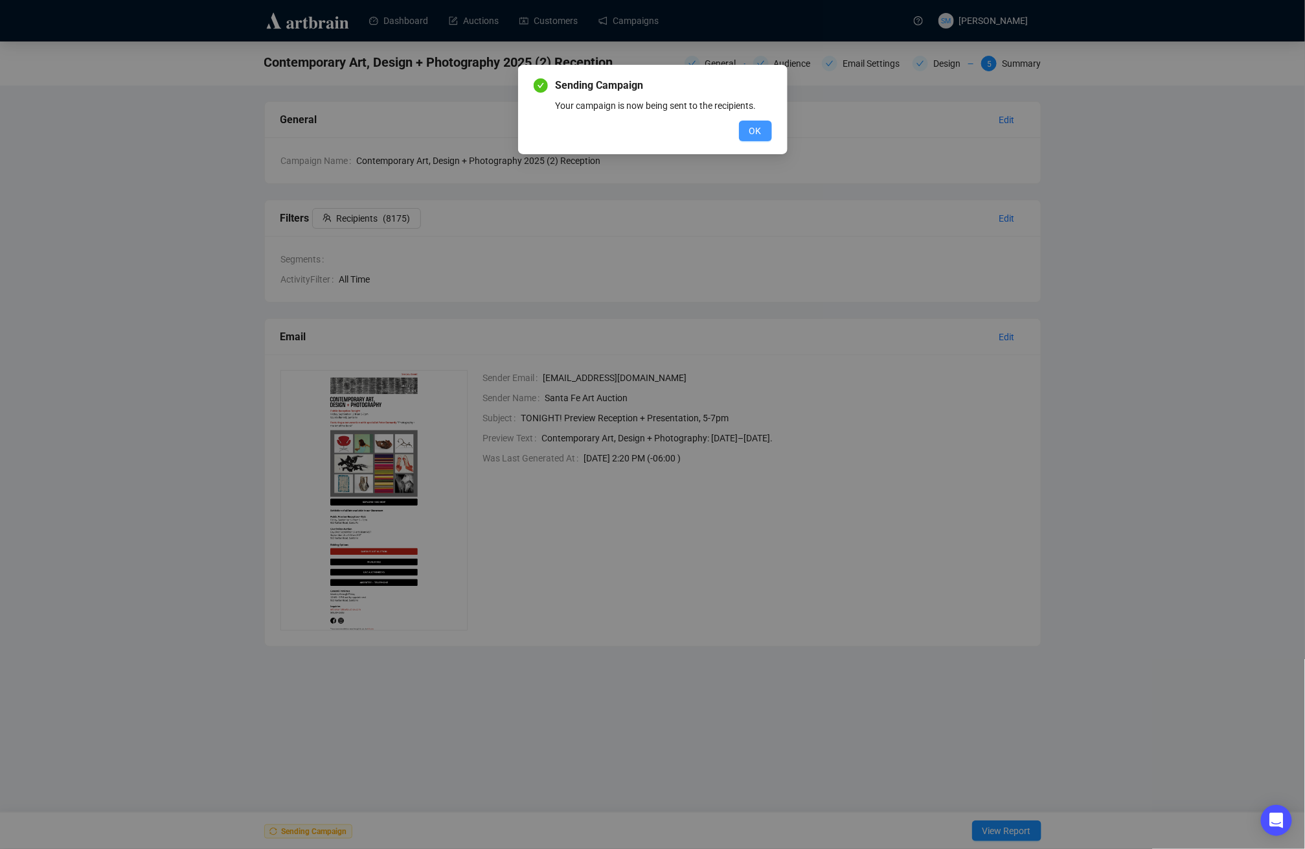
click at [755, 126] on span "OK" at bounding box center [755, 131] width 12 height 14
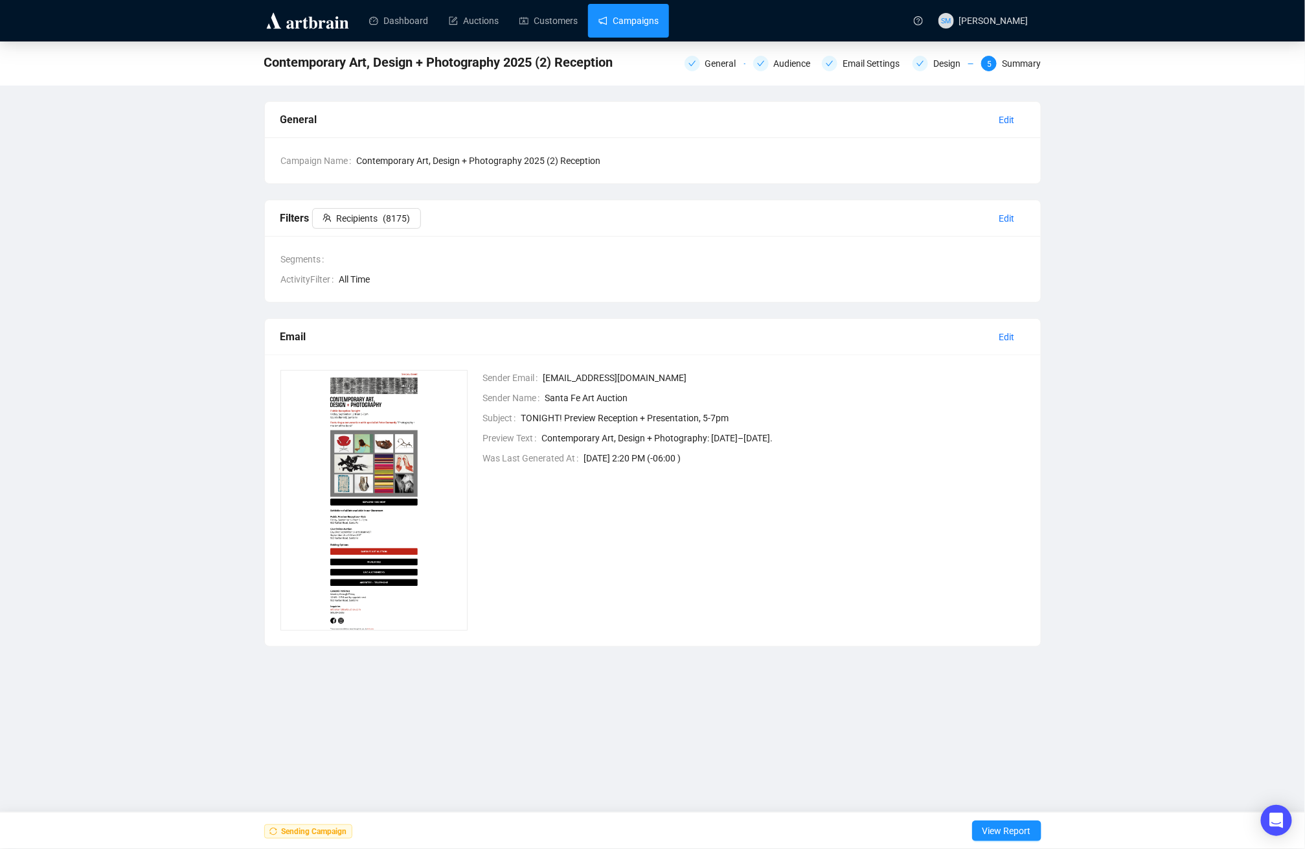
click at [659, 21] on link "Campaigns" at bounding box center [629, 21] width 60 height 34
